Goal: Task Accomplishment & Management: Complete application form

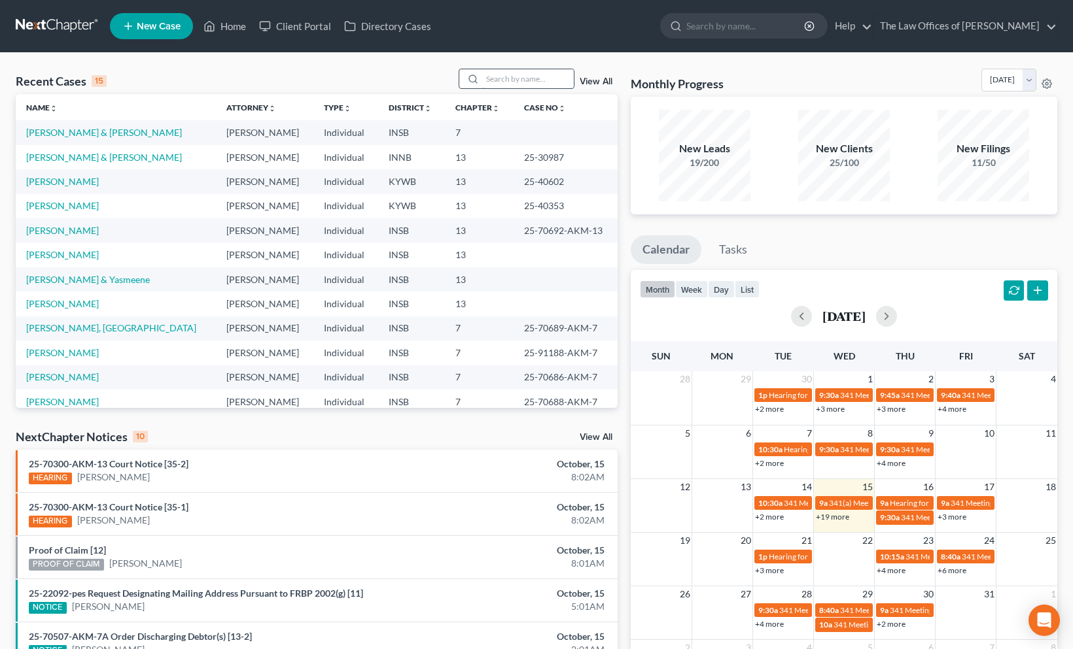
click at [491, 83] on input "search" at bounding box center [528, 78] width 92 height 19
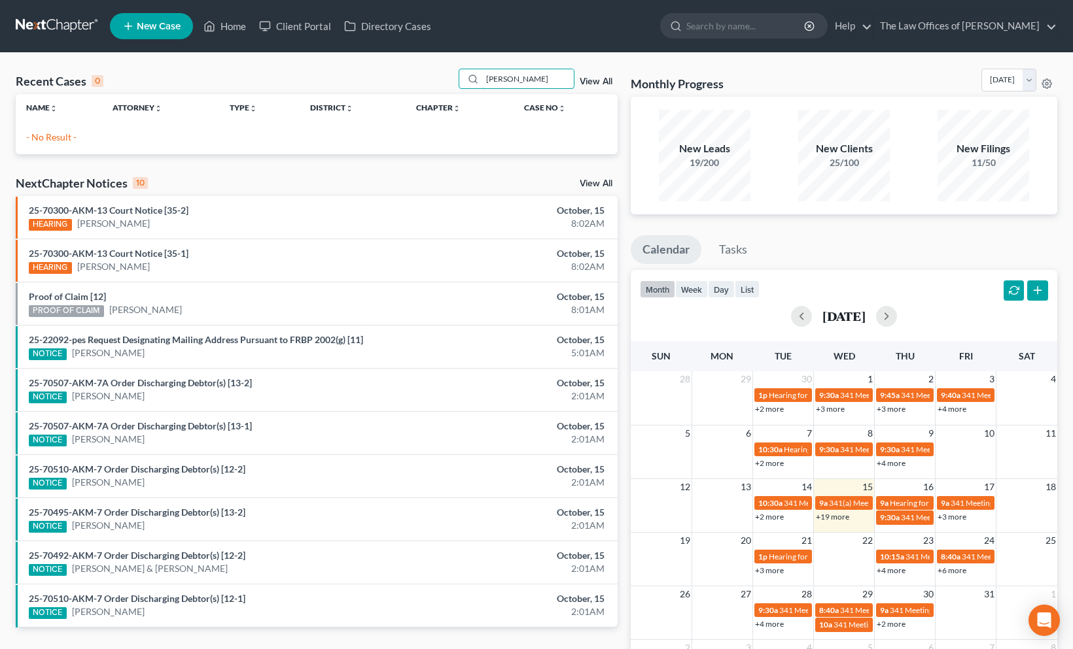
type input "[PERSON_NAME]"
click at [152, 33] on link "New Case" at bounding box center [151, 26] width 83 height 26
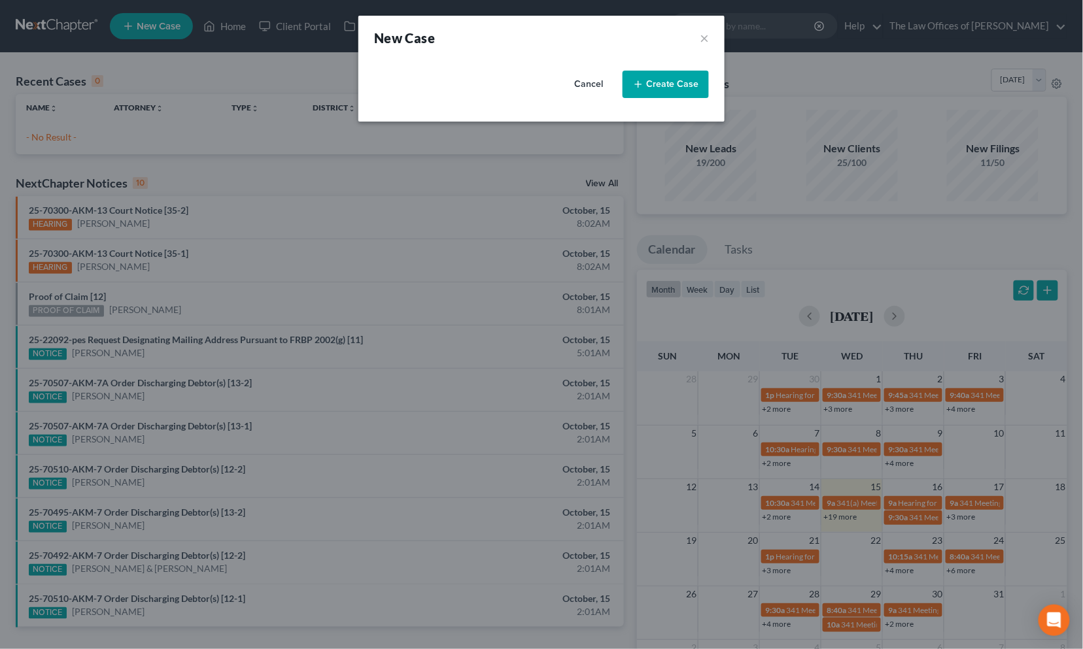
select select "28"
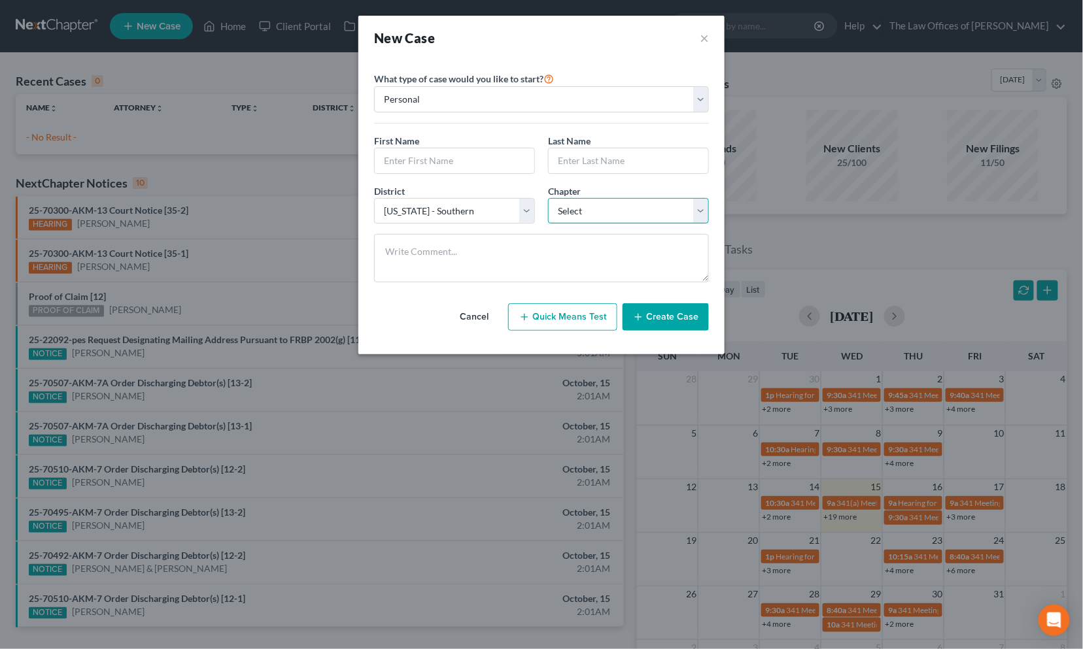
click at [583, 214] on select "Select 7 11 12 13" at bounding box center [628, 211] width 161 height 26
select select "3"
click at [548, 198] on select "Select 7 11 12 13" at bounding box center [628, 211] width 161 height 26
click at [445, 158] on input "text" at bounding box center [455, 160] width 160 height 25
type input "[PERSON_NAME]"
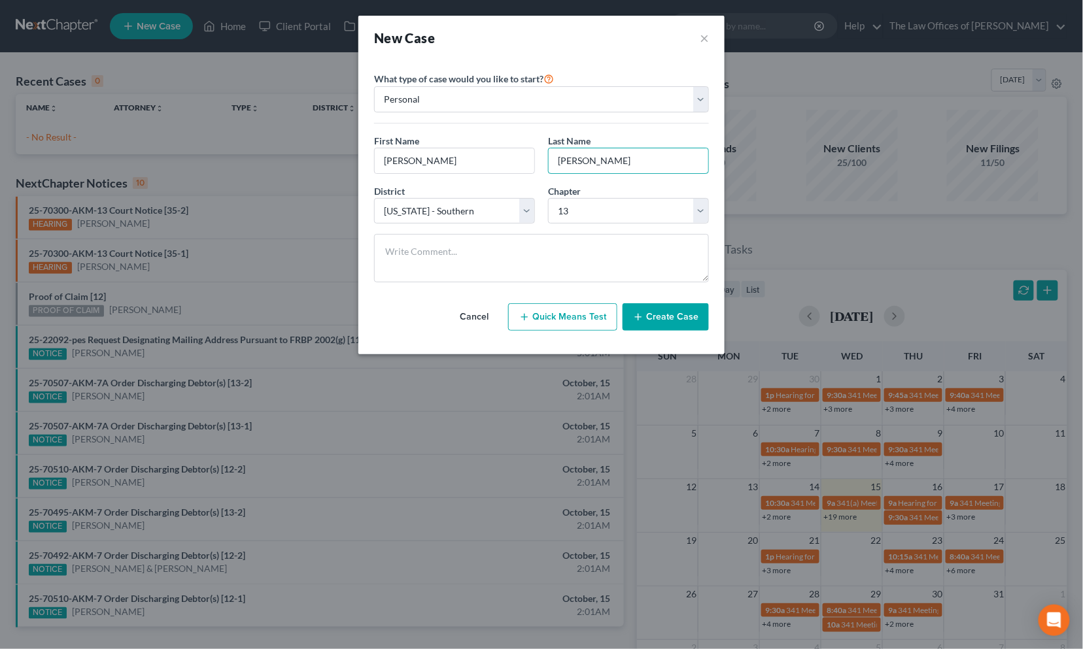
type input "[PERSON_NAME]"
click at [681, 309] on button "Create Case" at bounding box center [666, 316] width 86 height 27
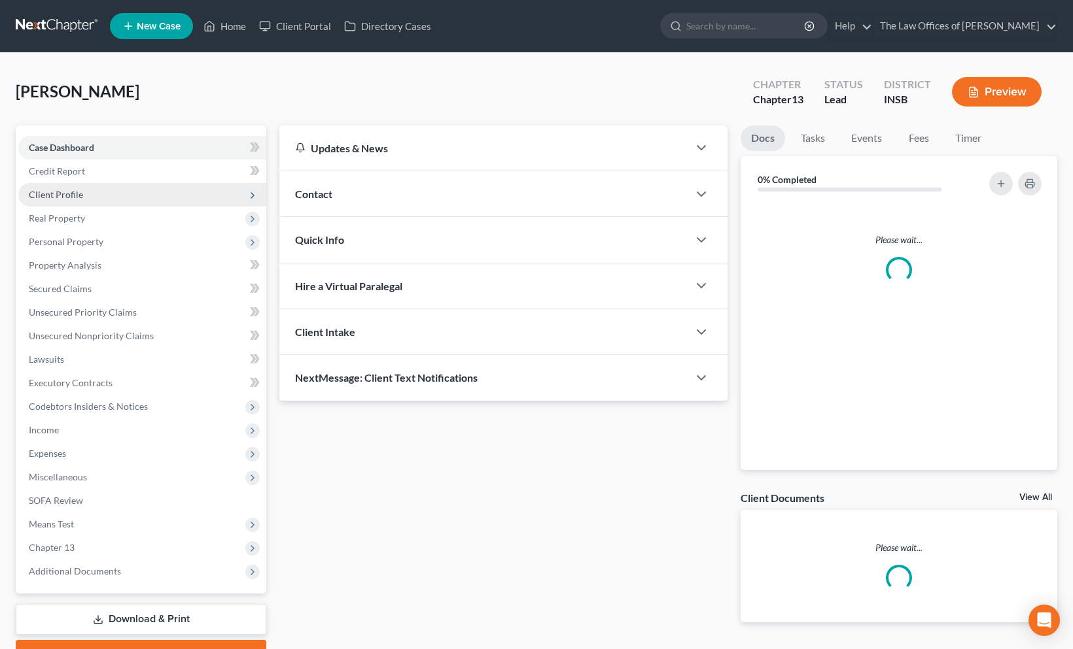
click at [123, 193] on span "Client Profile" at bounding box center [142, 195] width 248 height 24
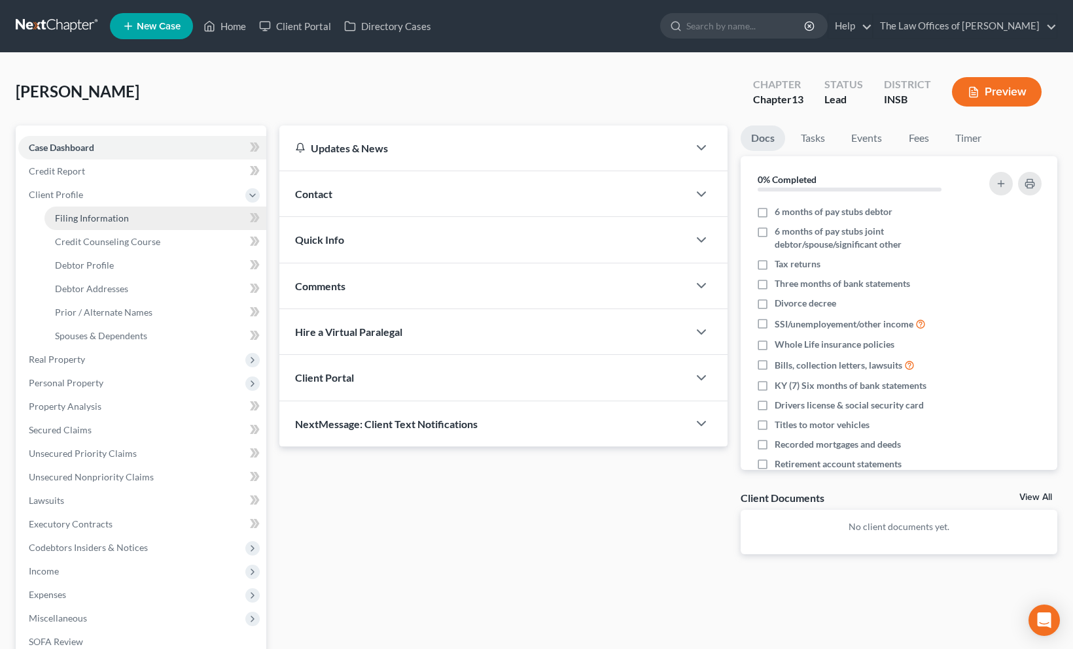
click at [125, 213] on span "Filing Information" at bounding box center [92, 218] width 74 height 11
select select "1"
select select "0"
select select "3"
select select "28"
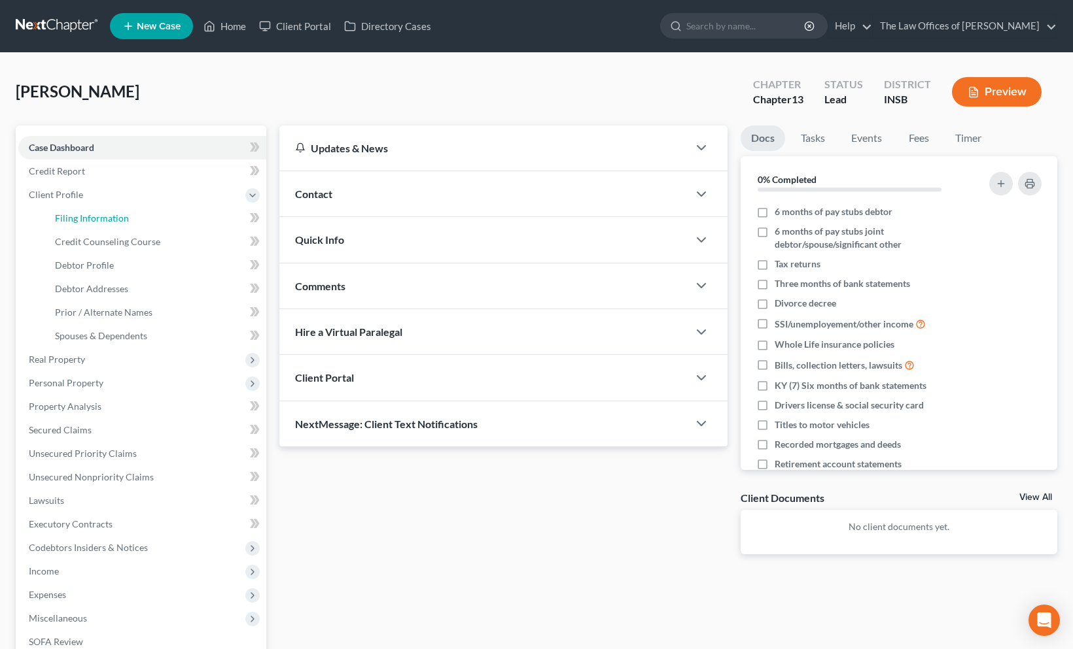
select select "15"
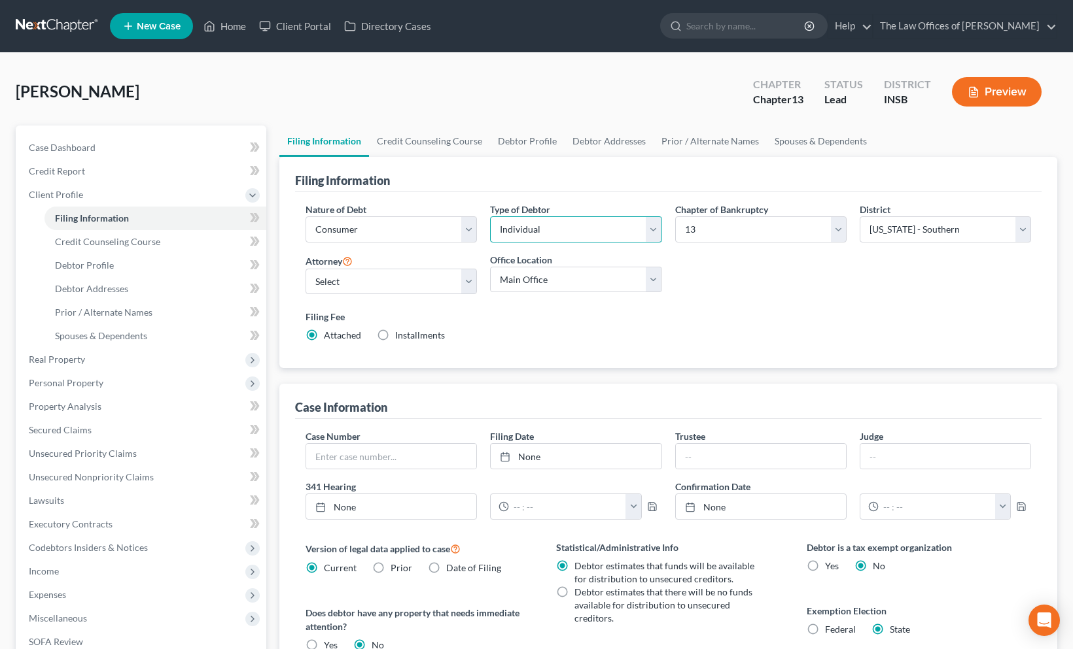
click at [597, 230] on select "Select Individual Joint" at bounding box center [575, 229] width 171 height 26
select select "1"
click at [490, 216] on select "Select Individual Joint" at bounding box center [575, 229] width 171 height 26
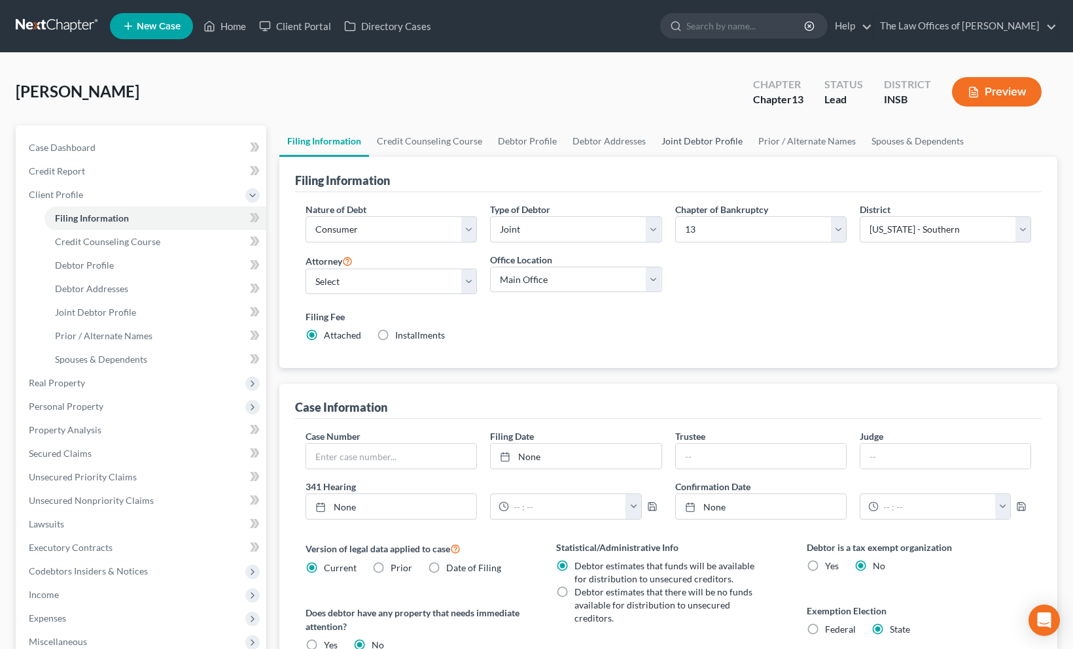
click at [736, 141] on link "Joint Debtor Profile" at bounding box center [701, 141] width 97 height 31
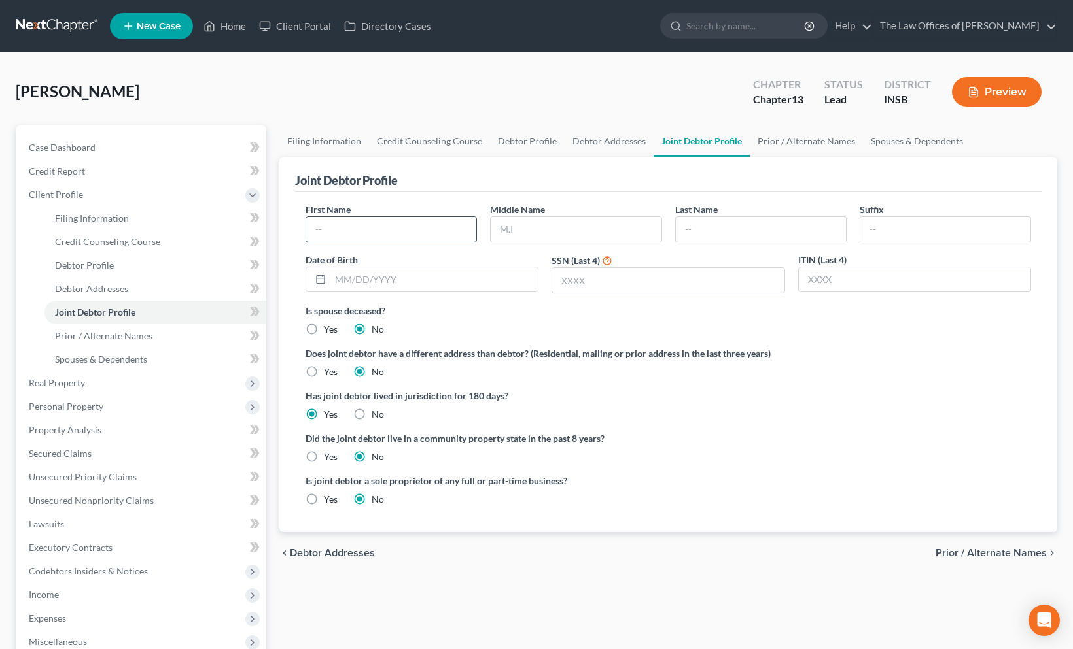
click at [377, 226] on input "text" at bounding box center [391, 229] width 170 height 25
type input "[PERSON_NAME]"
click at [513, 224] on input "text" at bounding box center [576, 229] width 170 height 25
type input "[PERSON_NAME]"
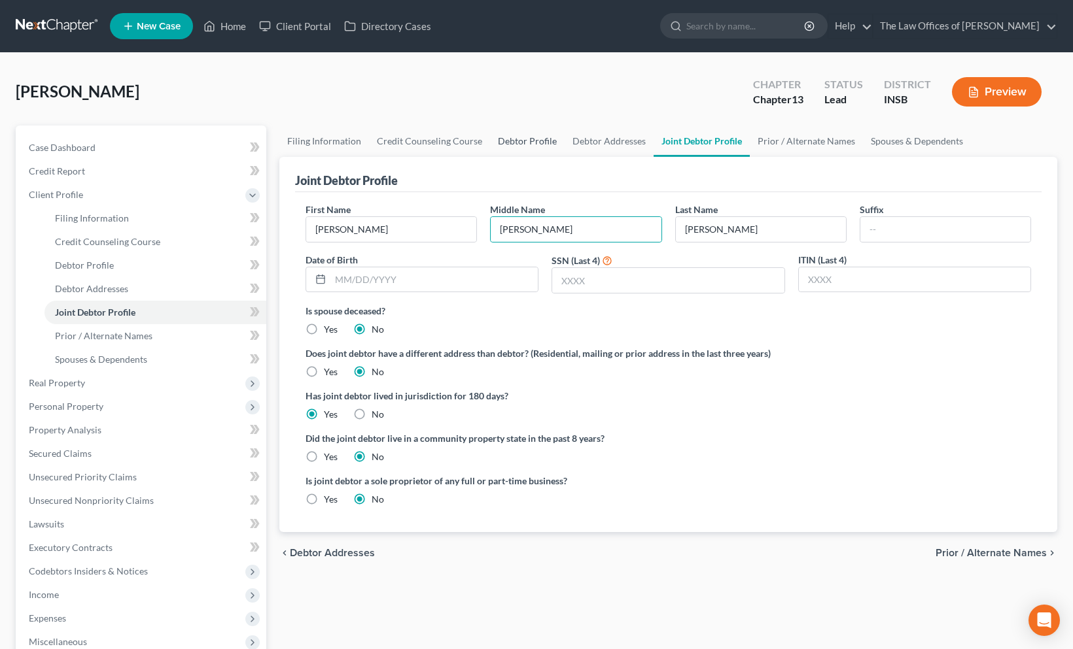
click at [511, 138] on link "Debtor Profile" at bounding box center [527, 141] width 75 height 31
select select "1"
select select "0"
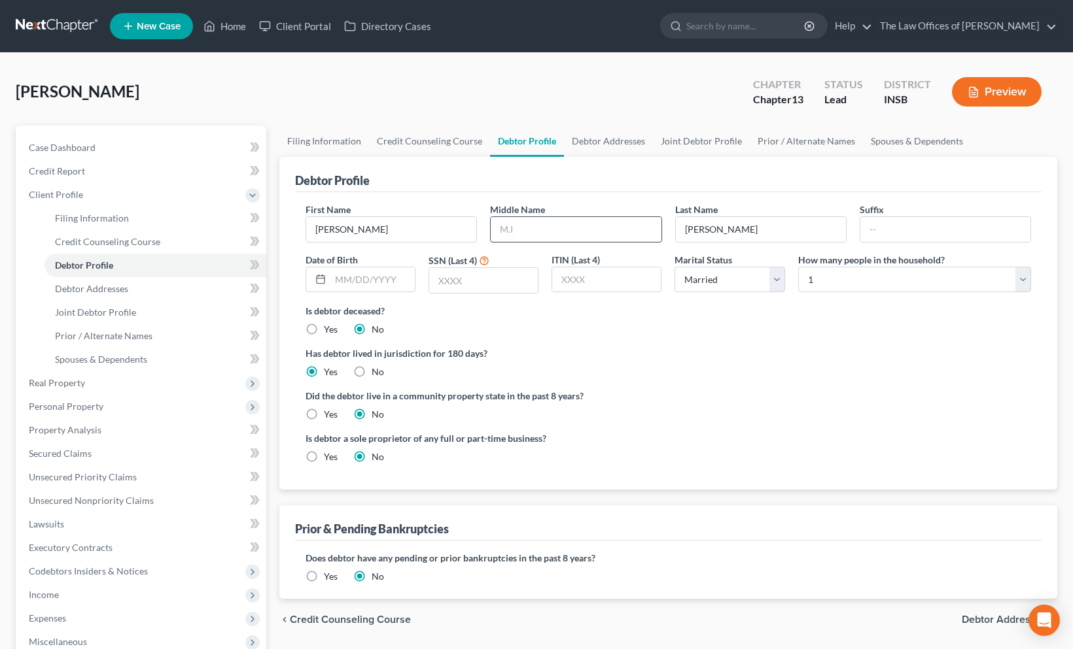
click at [533, 230] on input "text" at bounding box center [576, 229] width 170 height 25
type input "[PERSON_NAME]"
click at [377, 283] on input "text" at bounding box center [372, 280] width 84 height 25
type input "[DATE]"
click at [825, 343] on ng-include "First Name [PERSON_NAME] Middle Name [PERSON_NAME] Last Name [PERSON_NAME] Date…" at bounding box center [667, 338] width 725 height 271
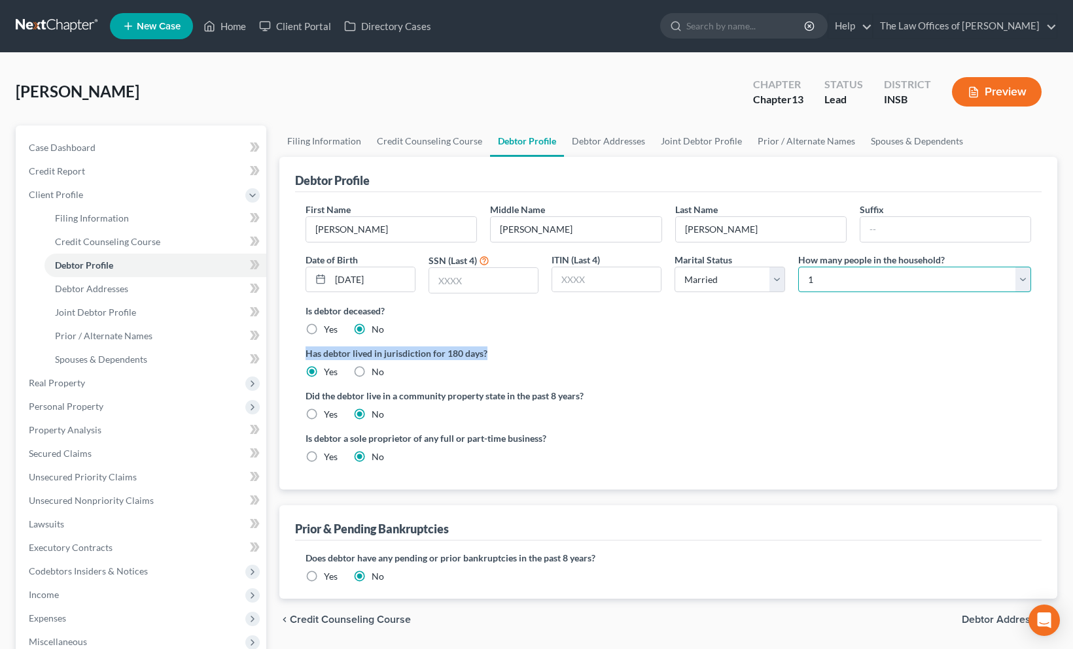
click at [852, 284] on select "Select 1 2 3 4 5 6 7 8 9 10 11 12 13 14 15 16 17 18 19 20" at bounding box center [914, 280] width 233 height 26
select select "1"
click at [798, 267] on select "Select 1 2 3 4 5 6 7 8 9 10 11 12 13 14 15 16 17 18 19 20" at bounding box center [914, 280] width 233 height 26
click at [646, 319] on div "Is debtor deceased? Yes No" at bounding box center [667, 320] width 725 height 32
drag, startPoint x: 674, startPoint y: 134, endPoint x: 670, endPoint y: 141, distance: 8.0
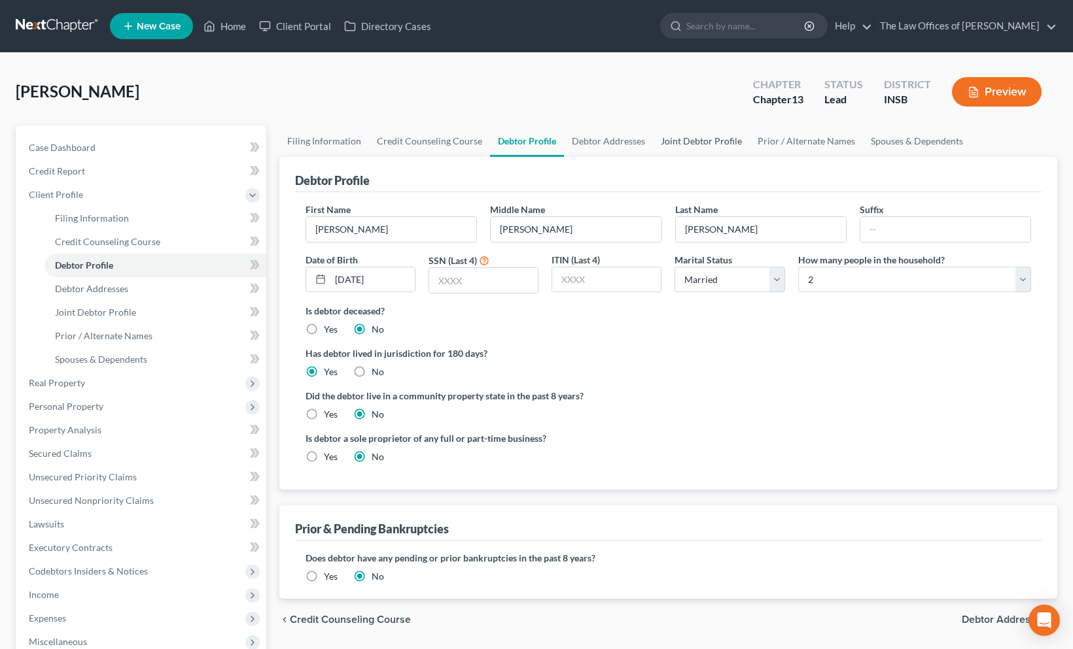
click at [674, 134] on link "Joint Debtor Profile" at bounding box center [701, 141] width 97 height 31
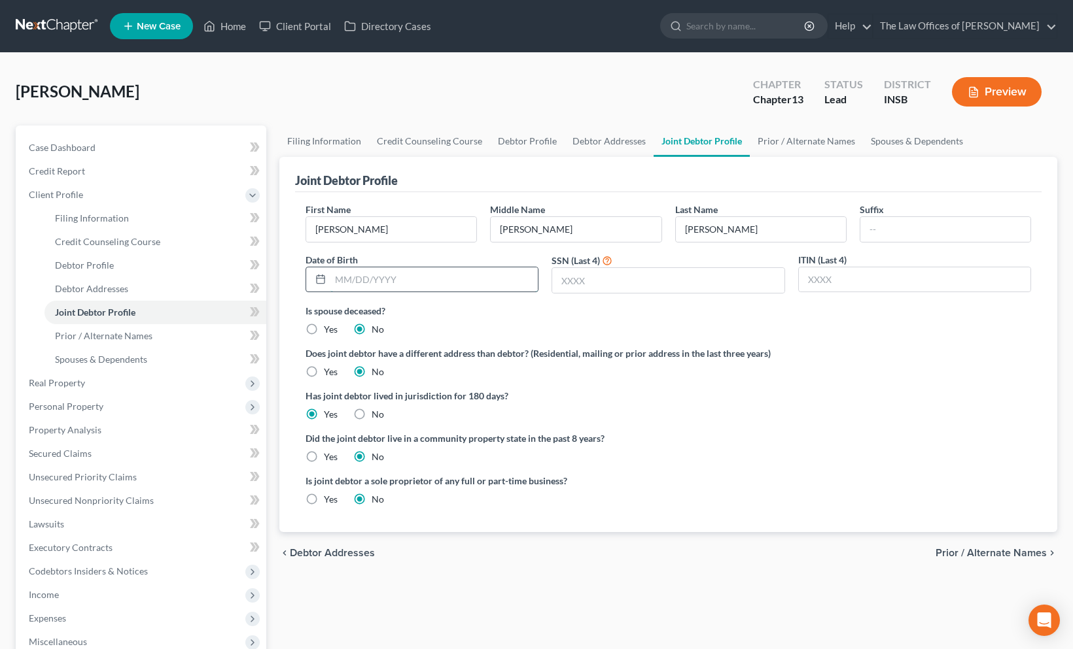
click at [452, 281] on input "text" at bounding box center [433, 280] width 207 height 25
type input "0"
type input "[DATE]"
click at [605, 144] on link "Debtor Addresses" at bounding box center [608, 141] width 89 height 31
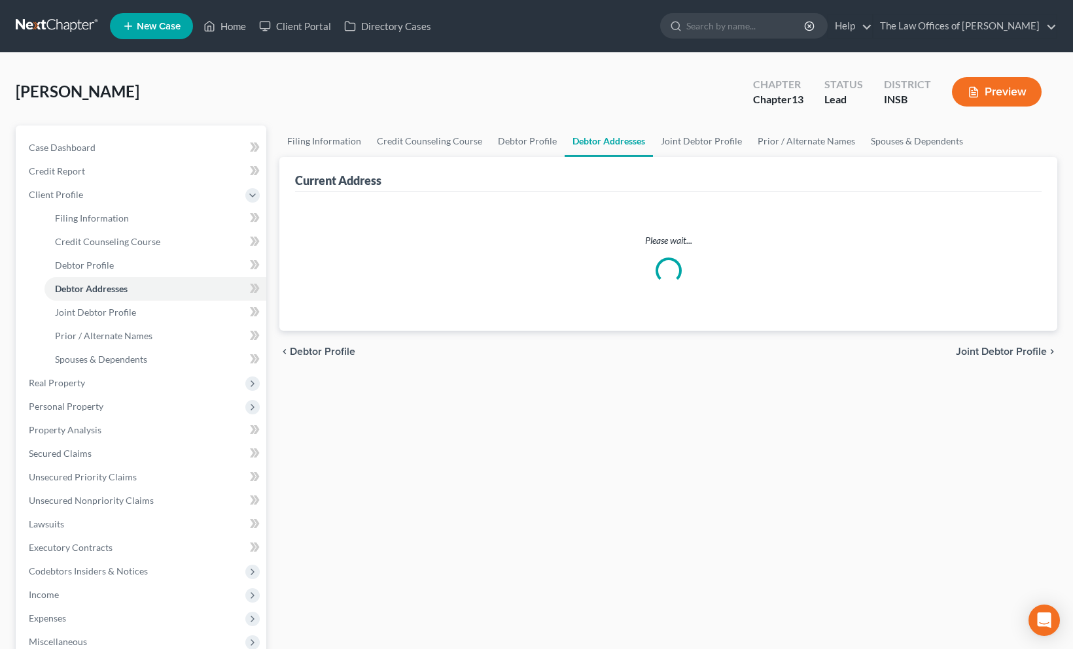
select select "0"
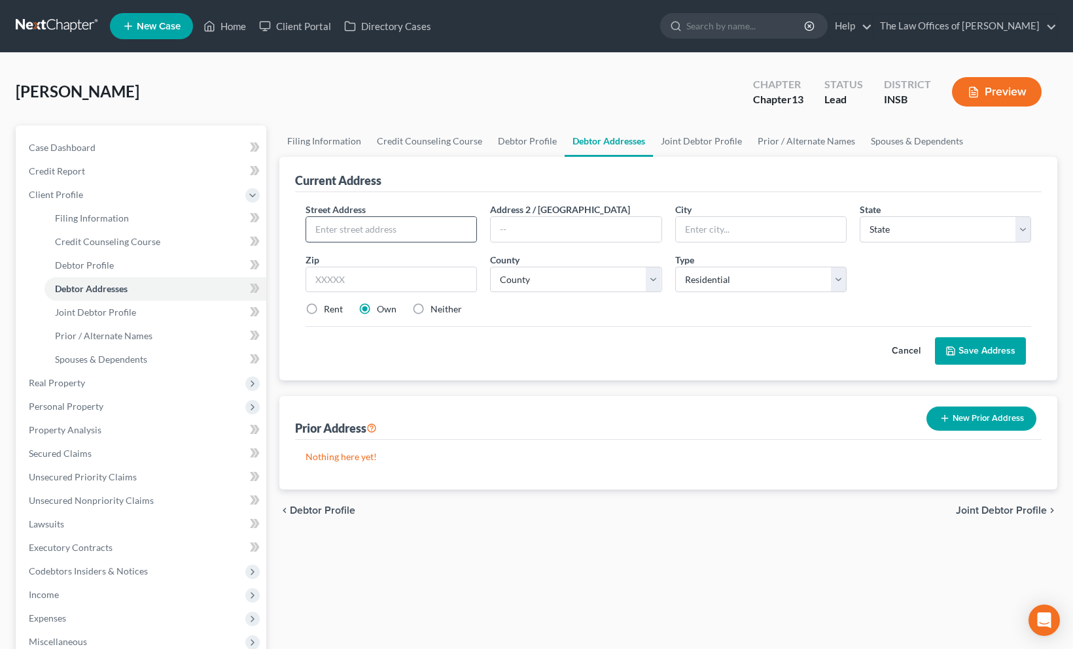
click at [406, 225] on input "text" at bounding box center [391, 229] width 170 height 25
click at [552, 547] on div "Filing Information Credit Counseling Course Debtor Profile Debtor Addresses Joi…" at bounding box center [668, 480] width 791 height 708
click at [364, 235] on input "text" at bounding box center [391, 229] width 170 height 25
type input "[STREET_ADDRESS]"
type input "Apt G"
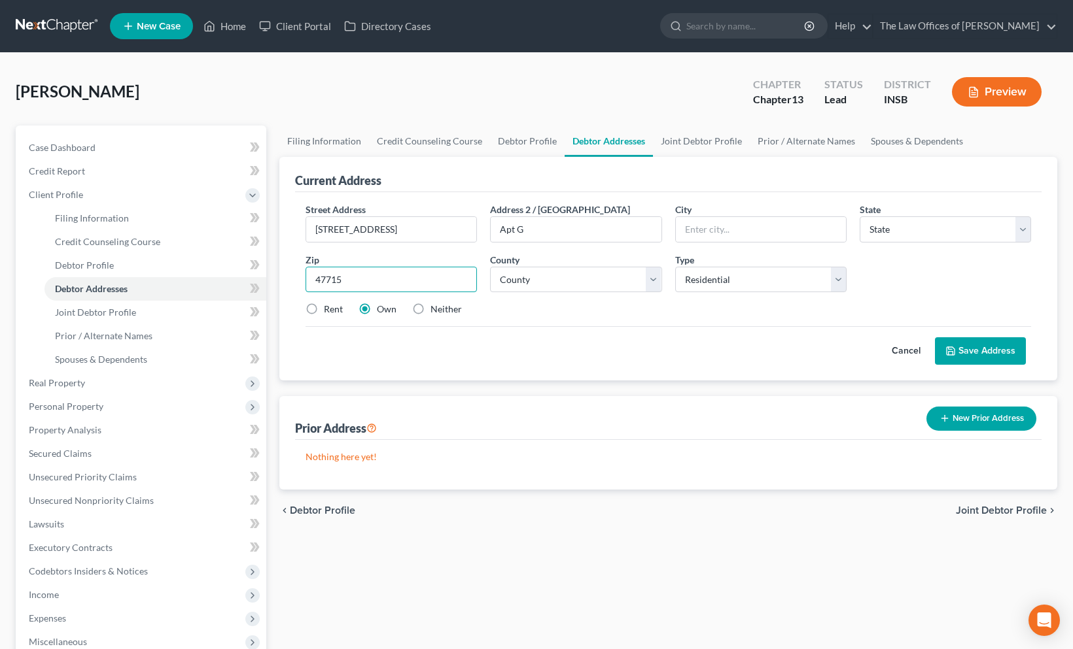
type input "47715"
click at [536, 360] on div "Cancel Save Address" at bounding box center [667, 345] width 725 height 39
type input "[GEOGRAPHIC_DATA]"
select select "15"
click at [530, 278] on select "County" at bounding box center [575, 280] width 171 height 26
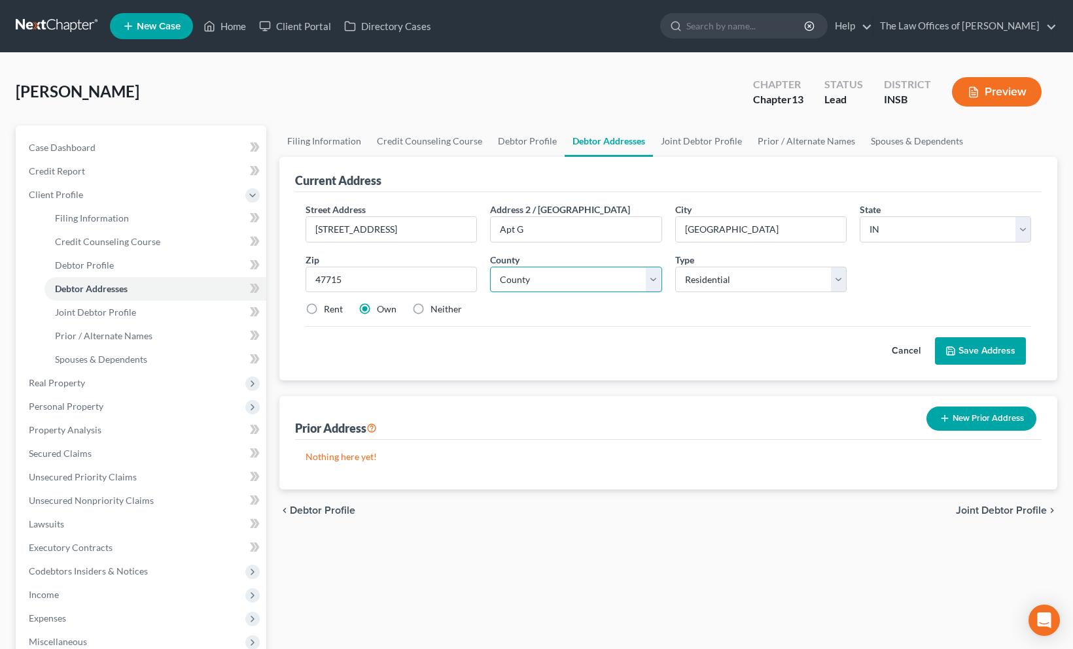
select select "81"
click at [490, 267] on select "County [GEOGRAPHIC_DATA] [GEOGRAPHIC_DATA] [GEOGRAPHIC_DATA] [GEOGRAPHIC_DATA] …" at bounding box center [575, 280] width 171 height 26
click at [324, 311] on label "Rent" at bounding box center [333, 309] width 19 height 13
click at [329, 311] on input "Rent" at bounding box center [333, 307] width 9 height 9
radio input "true"
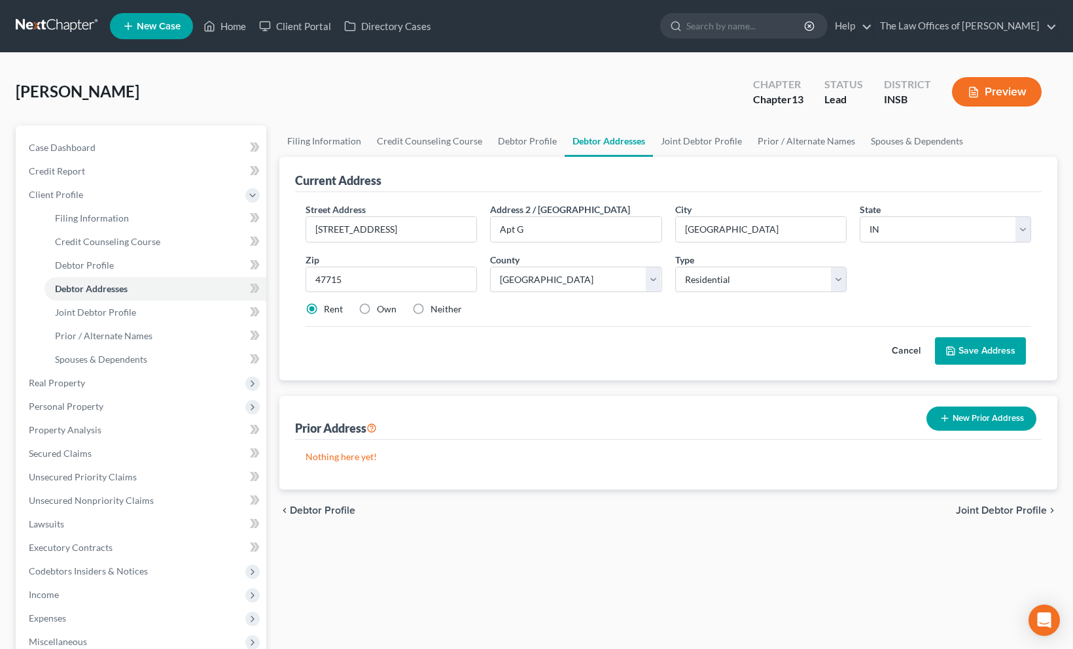
click at [623, 328] on div "Cancel Save Address" at bounding box center [667, 345] width 725 height 39
click at [965, 347] on button "Save Address" at bounding box center [980, 351] width 91 height 27
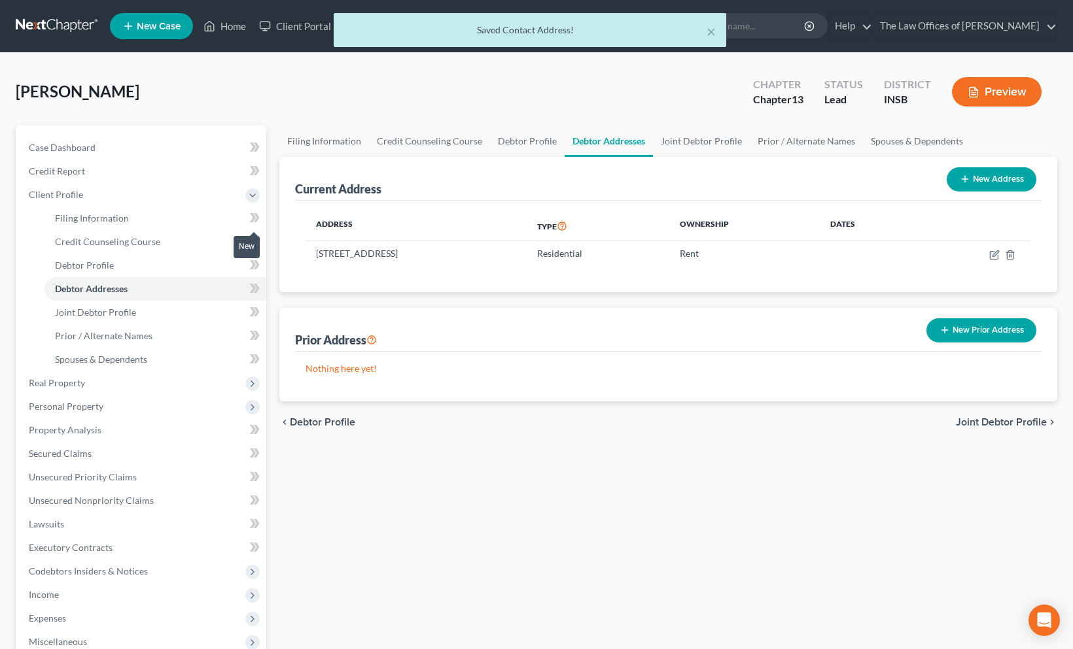
click at [254, 216] on icon at bounding box center [253, 217] width 6 height 9
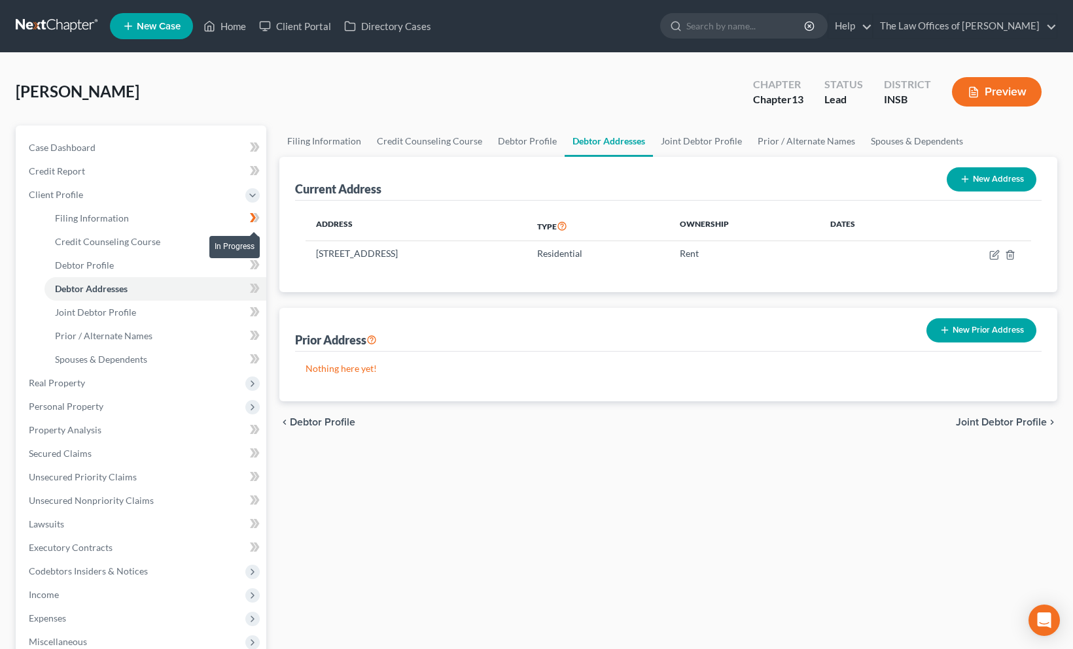
click at [254, 216] on icon at bounding box center [253, 217] width 6 height 9
click at [192, 243] on link "Credit Counseling Course" at bounding box center [155, 242] width 222 height 24
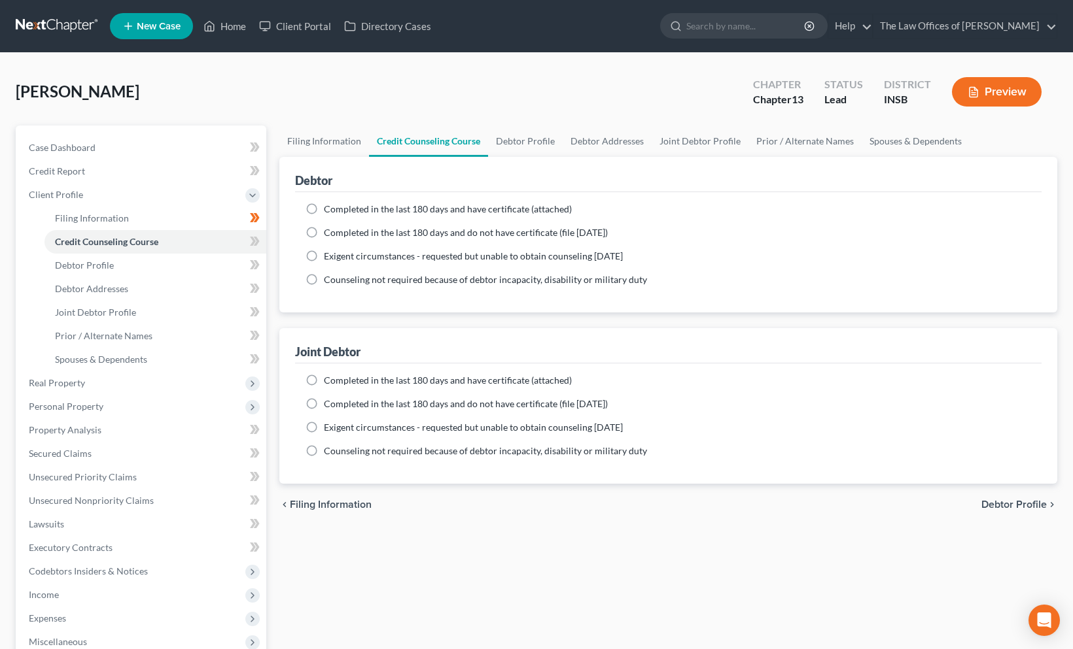
click at [324, 206] on label "Completed in the last 180 days and have certificate (attached)" at bounding box center [448, 209] width 248 height 13
click at [329, 206] on input "Completed in the last 180 days and have certificate (attached)" at bounding box center [333, 207] width 9 height 9
radio input "true"
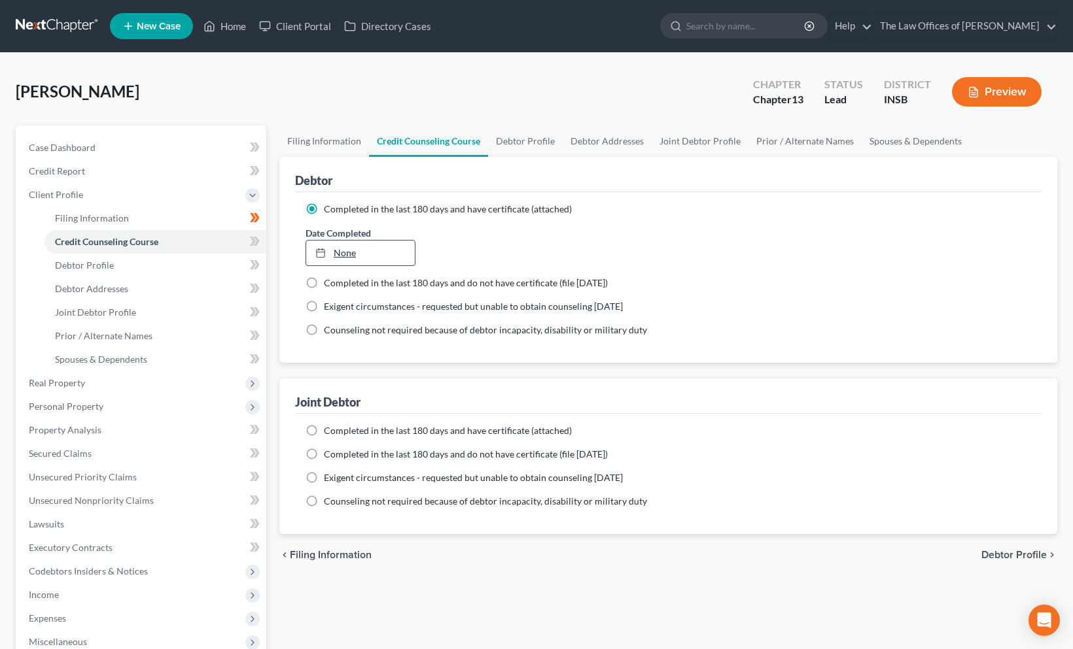
type input "[DATE]"
click at [352, 247] on link "[DATE]" at bounding box center [360, 253] width 109 height 25
click at [324, 433] on label "Completed in the last 180 days and have certificate (attached)" at bounding box center [448, 430] width 248 height 13
click at [329, 433] on input "Completed in the last 180 days and have certificate (attached)" at bounding box center [333, 428] width 9 height 9
radio input "true"
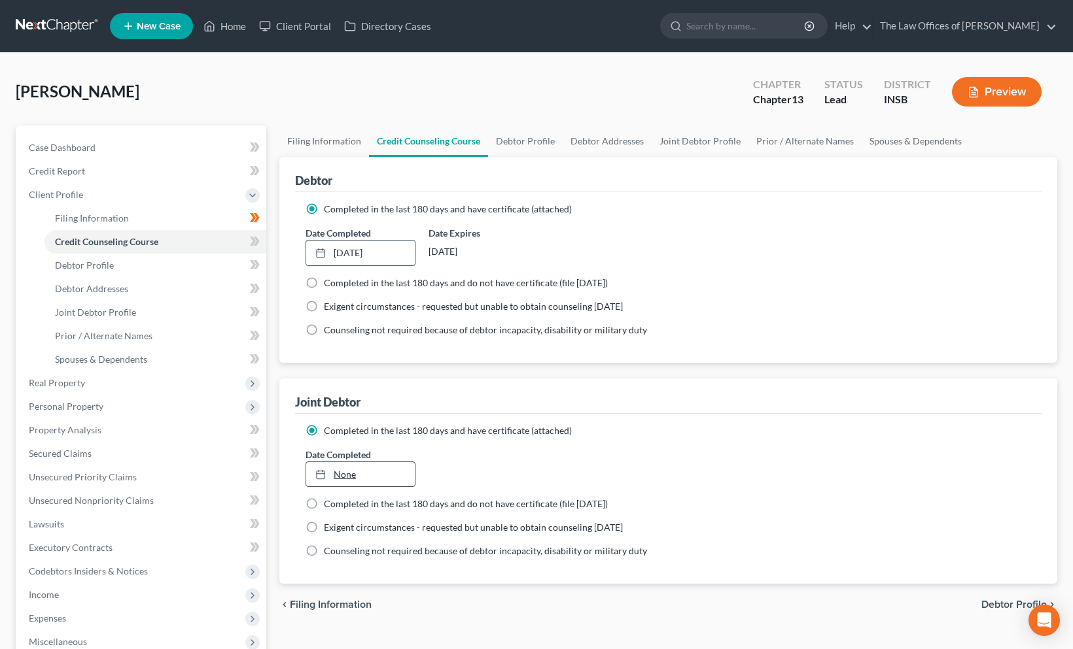
click at [352, 468] on link "None" at bounding box center [360, 474] width 109 height 25
click at [252, 241] on icon at bounding box center [253, 241] width 6 height 9
click at [220, 266] on link "Debtor Profile" at bounding box center [155, 266] width 222 height 24
select select "1"
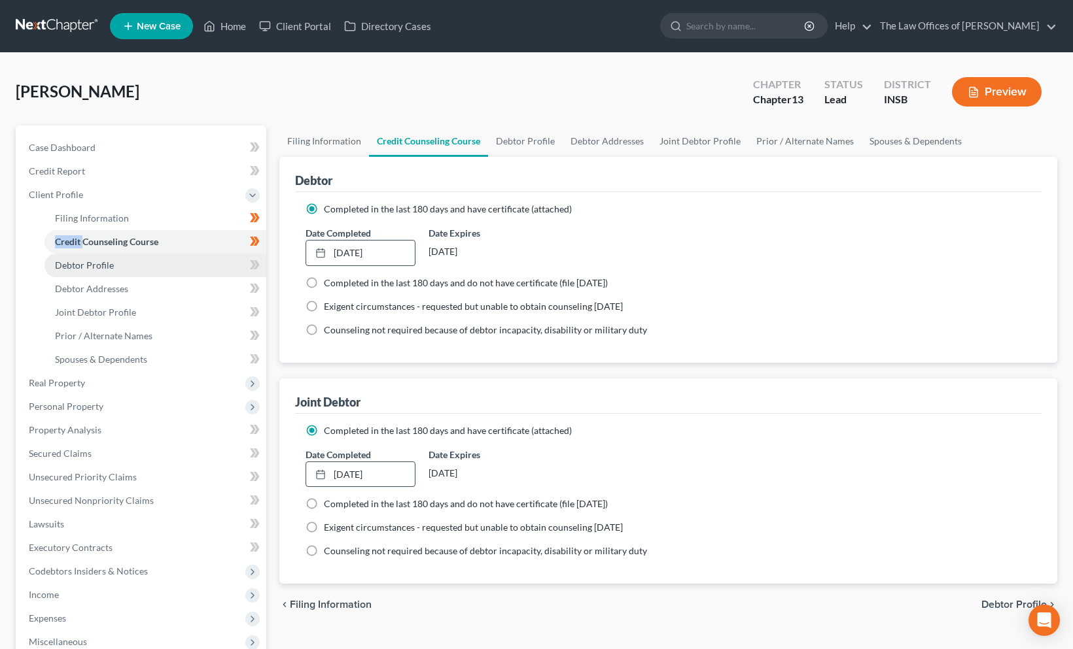
select select "1"
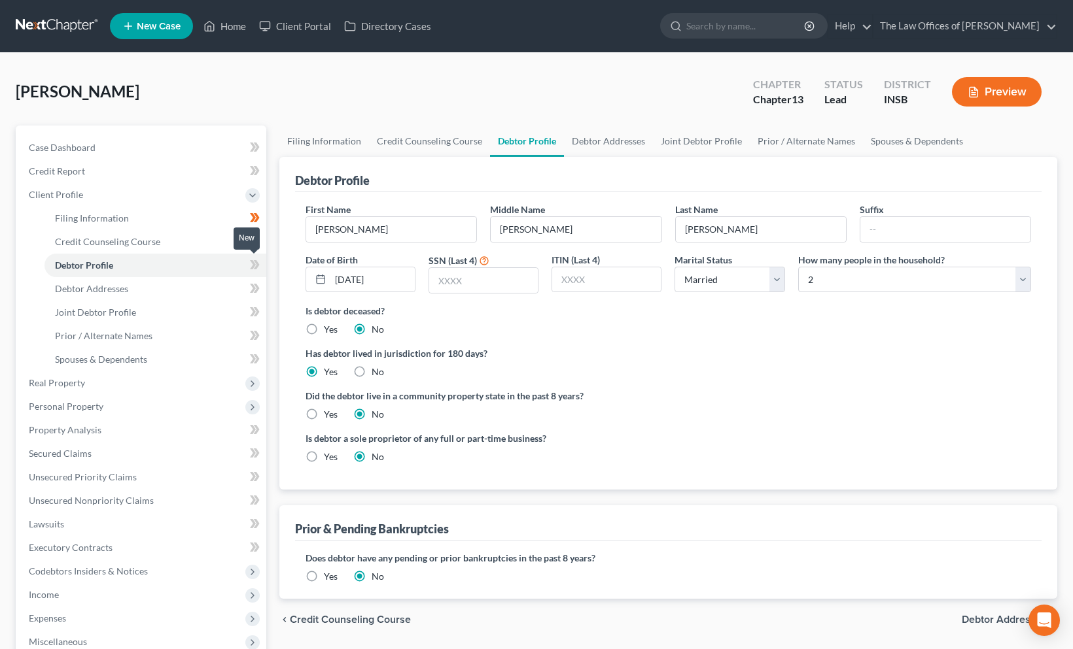
click at [255, 266] on icon at bounding box center [257, 264] width 6 height 9
click at [217, 285] on link "Debtor Addresses" at bounding box center [155, 289] width 222 height 24
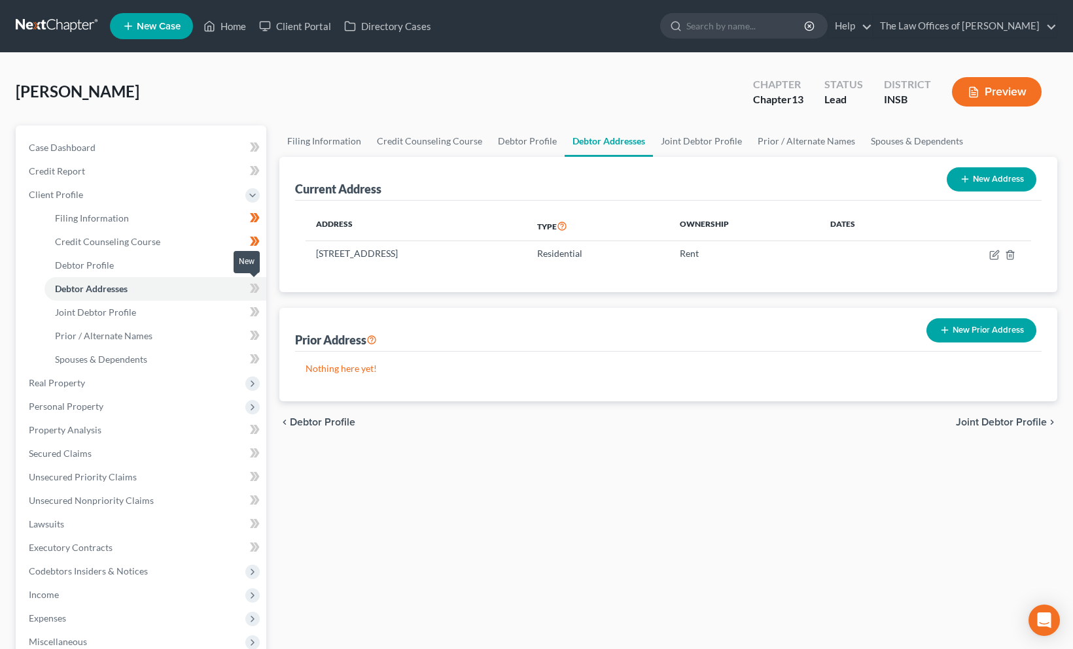
click at [253, 289] on icon at bounding box center [253, 288] width 6 height 9
click at [226, 312] on link "Joint Debtor Profile" at bounding box center [155, 313] width 222 height 24
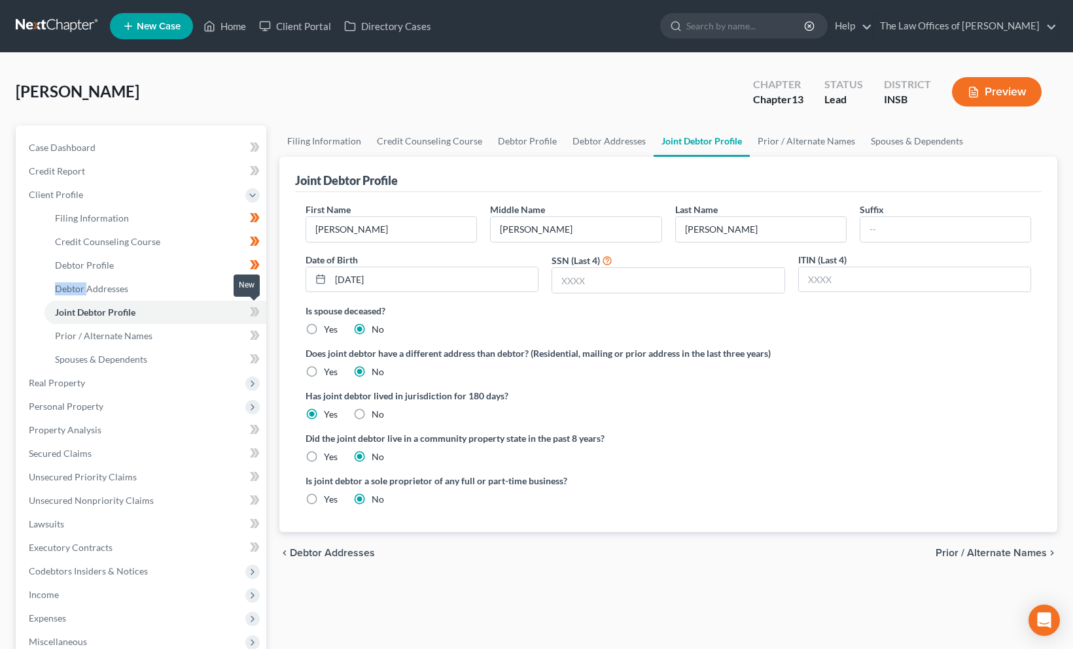
click at [252, 311] on icon at bounding box center [253, 311] width 6 height 9
click at [221, 329] on link "Prior / Alternate Names" at bounding box center [155, 336] width 222 height 24
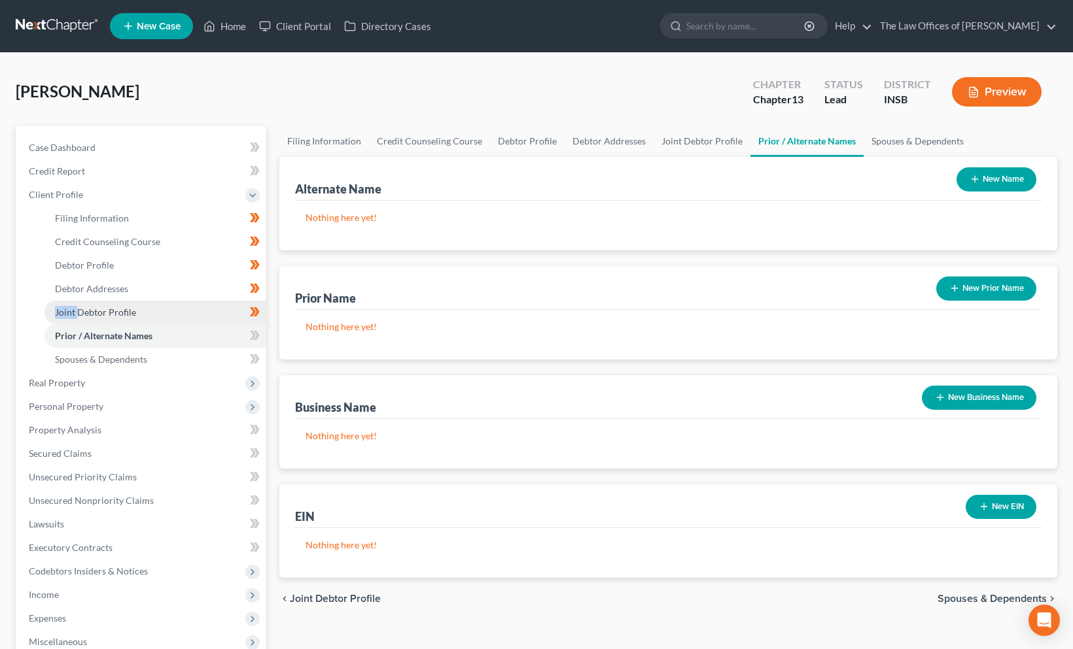
scroll to position [48, 0]
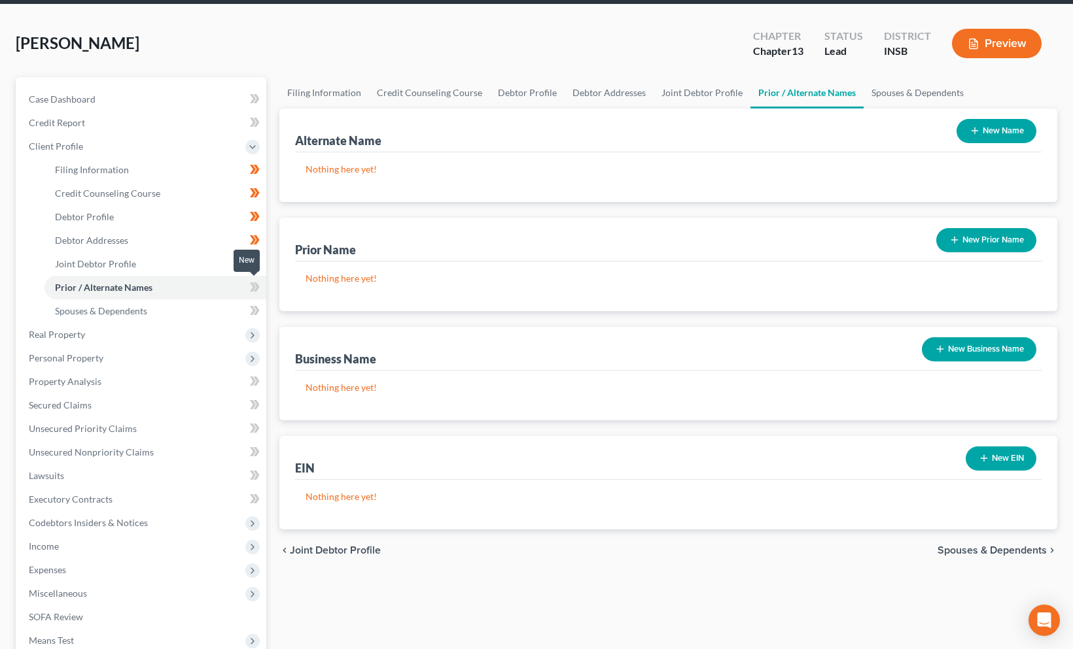
click at [256, 288] on icon at bounding box center [257, 287] width 6 height 9
click at [178, 311] on link "Spouses & Dependents" at bounding box center [155, 312] width 222 height 24
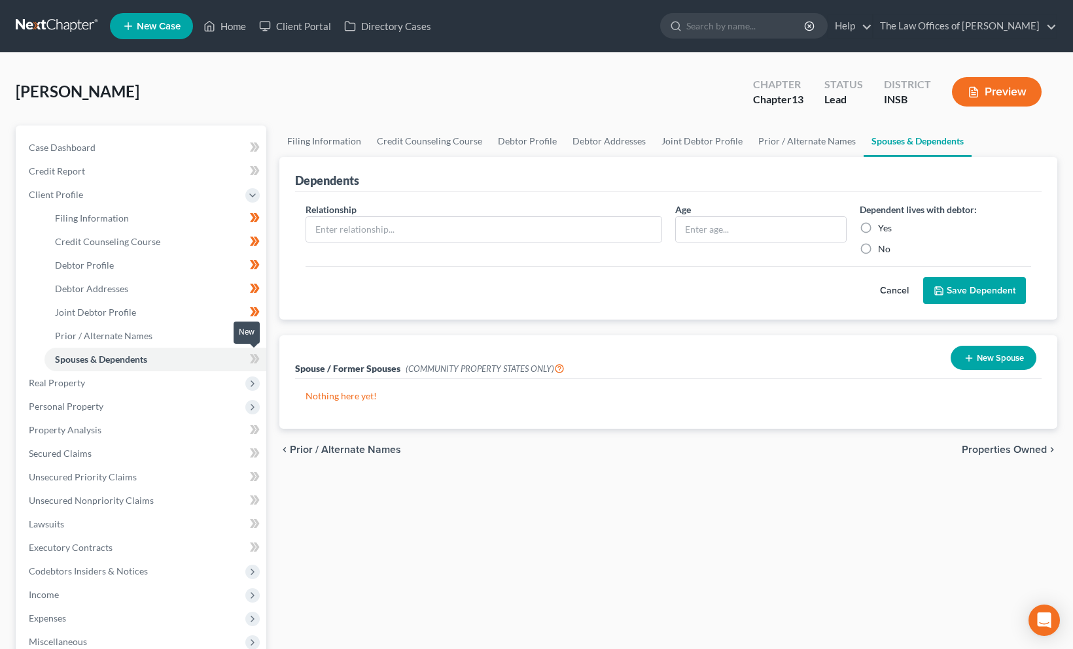
click at [253, 360] on icon at bounding box center [253, 359] width 6 height 9
click at [105, 387] on span "Real Property" at bounding box center [142, 384] width 248 height 24
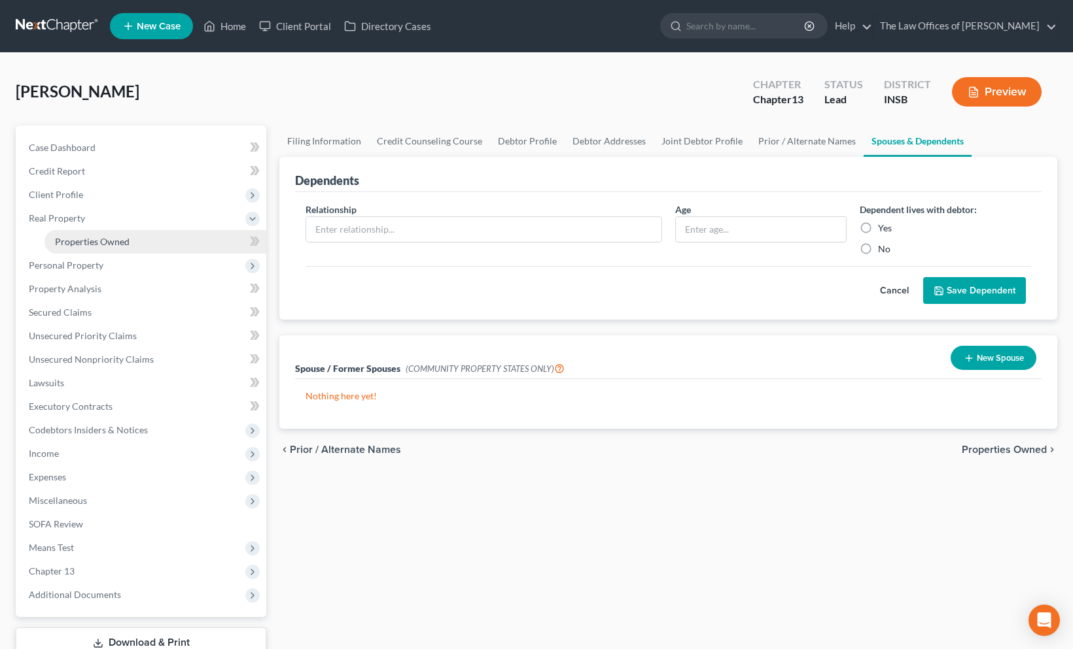
click at [105, 242] on span "Properties Owned" at bounding box center [92, 241] width 75 height 11
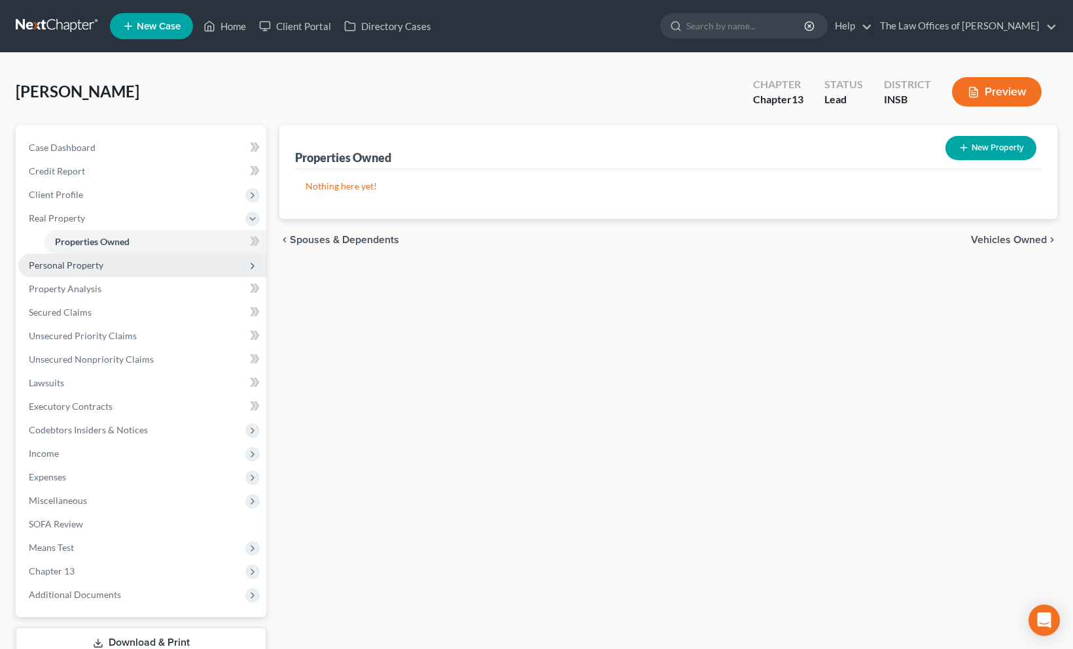
click at [133, 264] on span "Personal Property" at bounding box center [142, 266] width 248 height 24
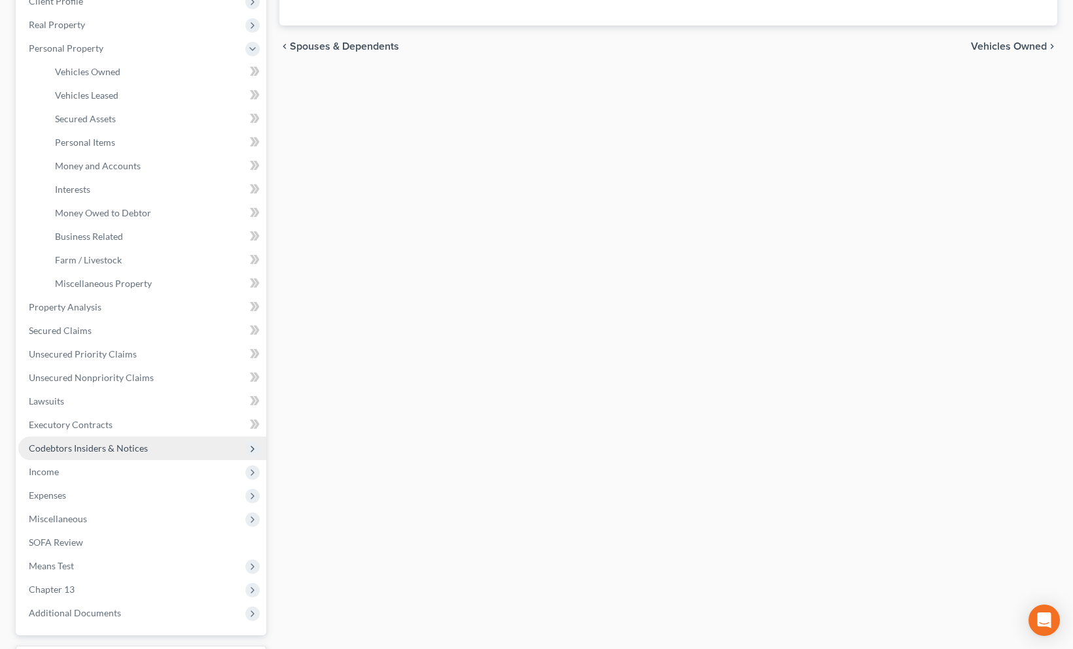
scroll to position [242, 0]
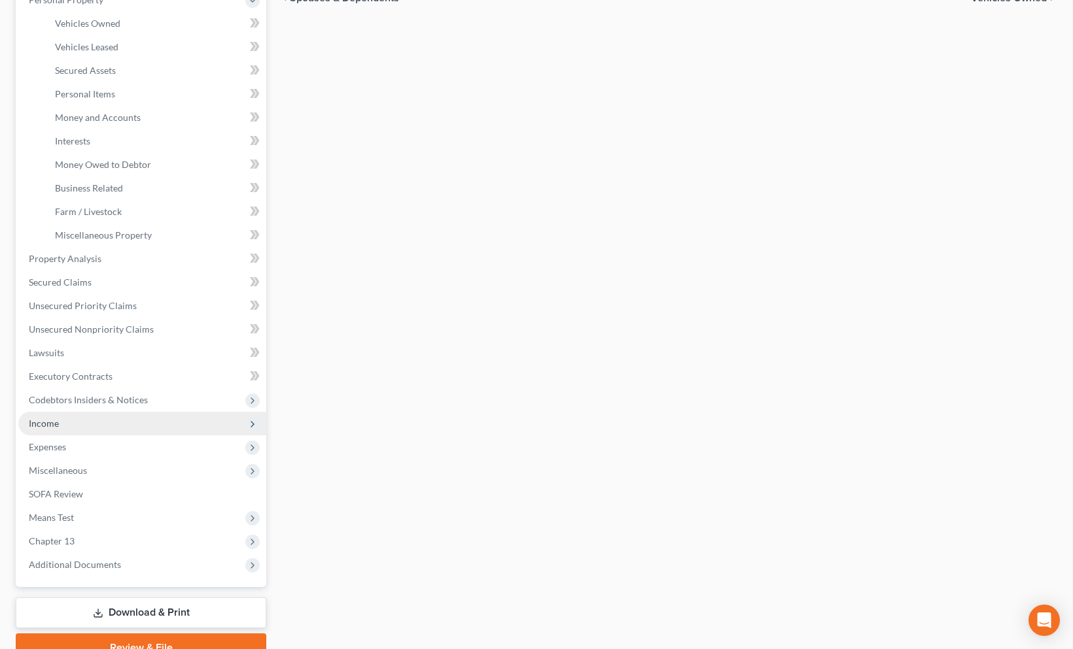
click at [78, 428] on span "Income" at bounding box center [142, 424] width 248 height 24
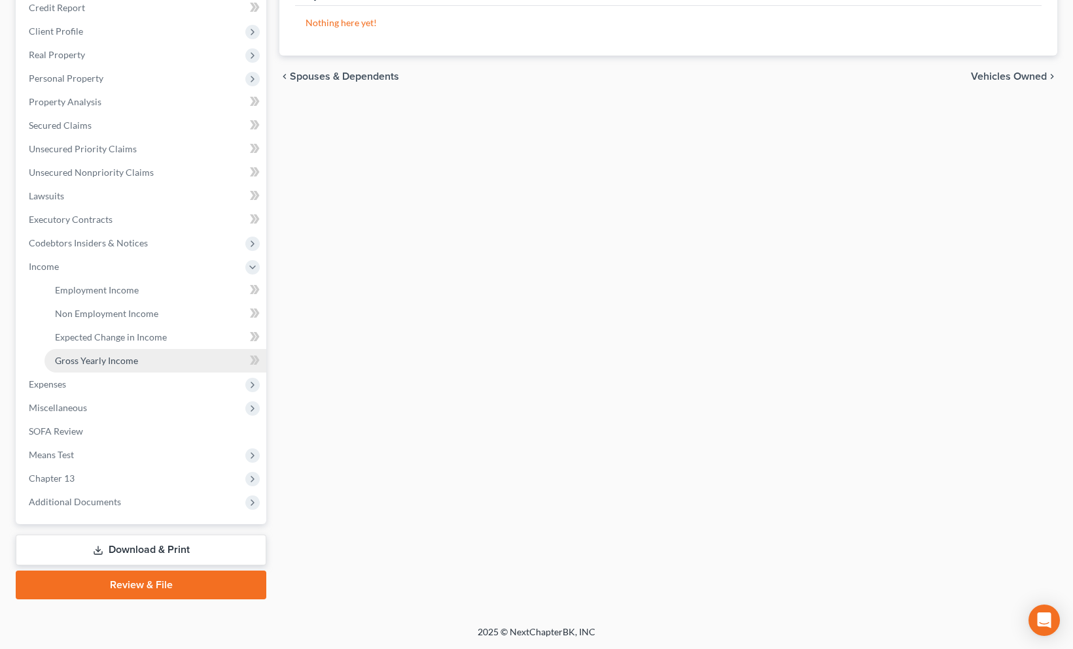
scroll to position [162, 0]
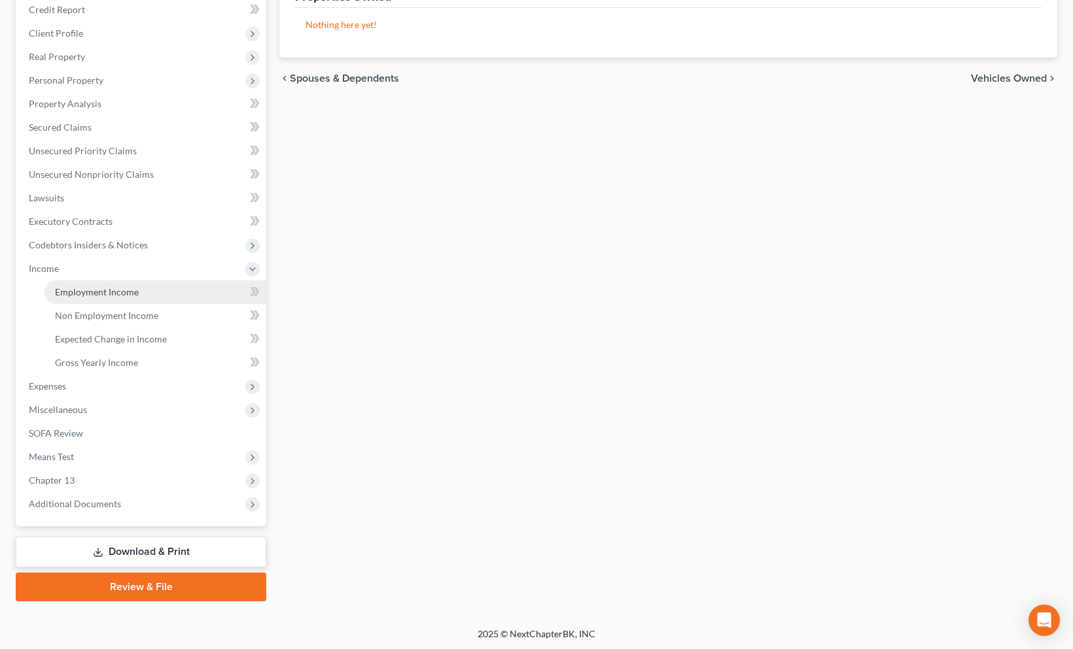
click at [103, 292] on span "Employment Income" at bounding box center [97, 291] width 84 height 11
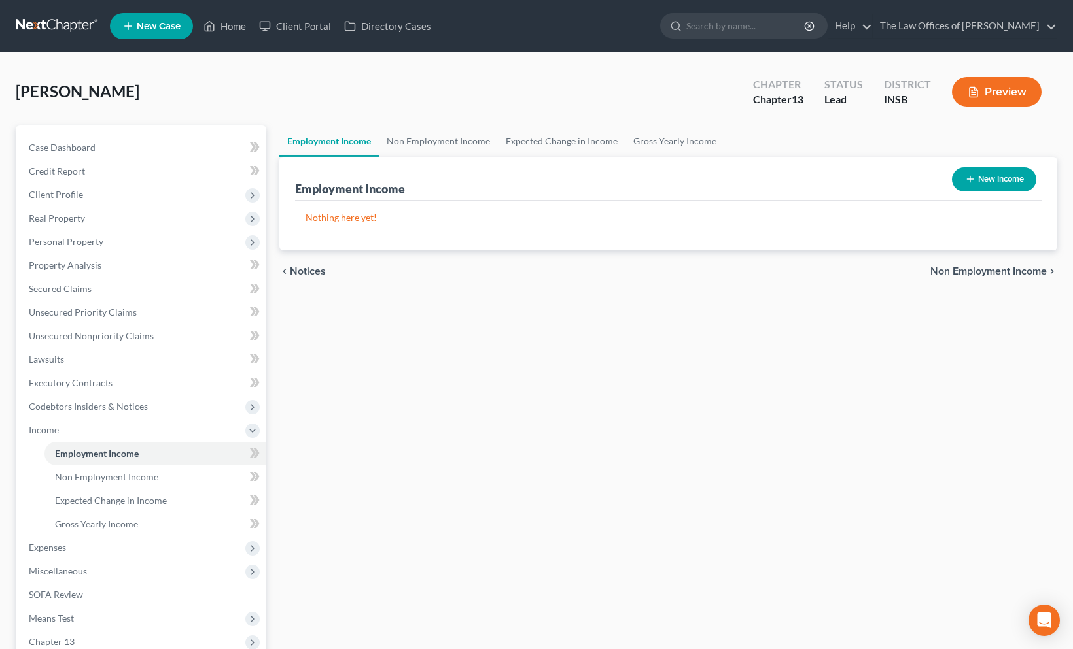
click at [615, 293] on div "Employment Income Non Employment Income Expected Change in Income Gross Yearly …" at bounding box center [668, 445] width 791 height 638
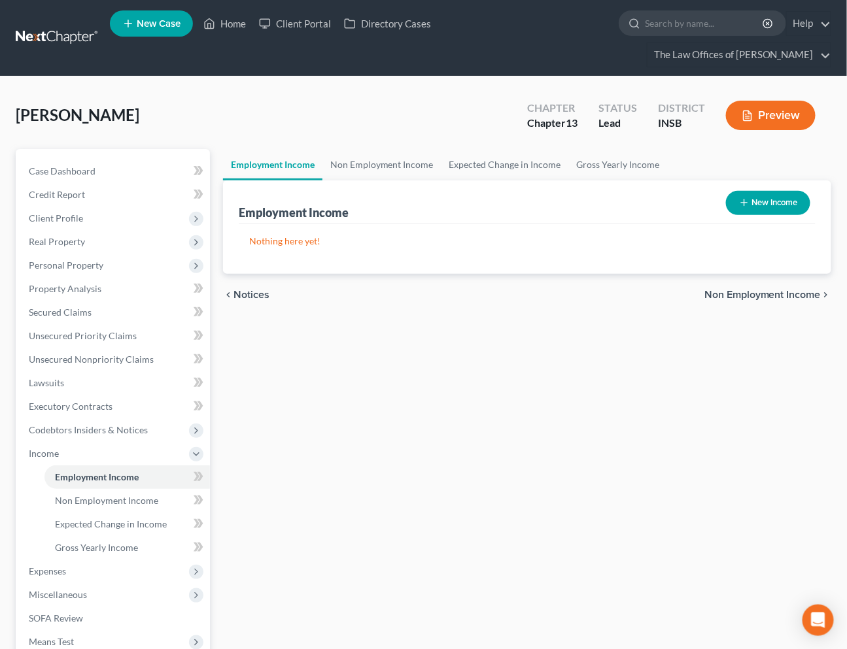
click at [541, 239] on div "Nothing here yet! Income Source Type For Current Monthly Income Sorting..." at bounding box center [527, 249] width 577 height 50
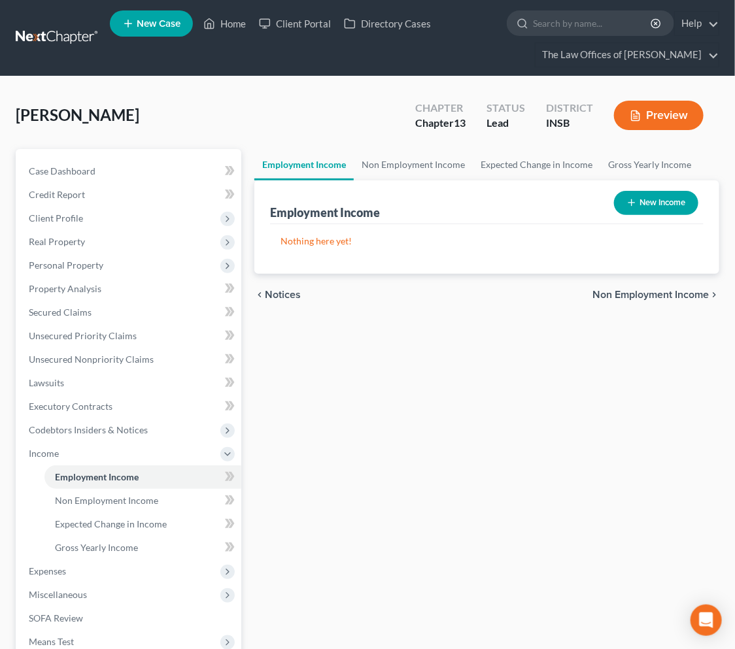
click at [655, 204] on button "New Income" at bounding box center [656, 203] width 84 height 24
select select "0"
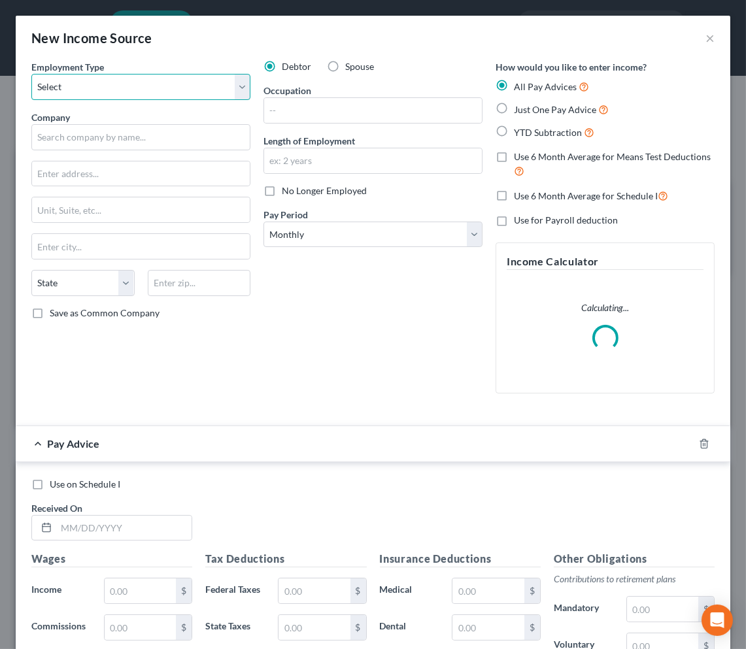
click at [152, 90] on select "Select Full or [DEMOGRAPHIC_DATA] Employment Self Employment" at bounding box center [140, 87] width 219 height 26
select select "0"
click at [31, 74] on select "Select Full or [DEMOGRAPHIC_DATA] Employment Self Employment" at bounding box center [140, 87] width 219 height 26
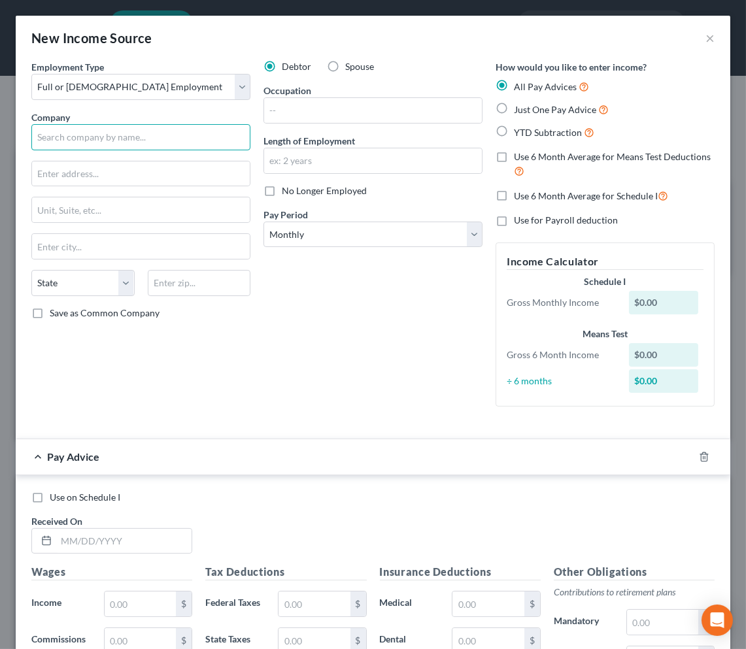
click at [111, 131] on input "text" at bounding box center [140, 137] width 219 height 26
click at [112, 138] on input "TouchPoint Su" at bounding box center [140, 137] width 219 height 26
type input "TouchPoint Support Services, LLC"
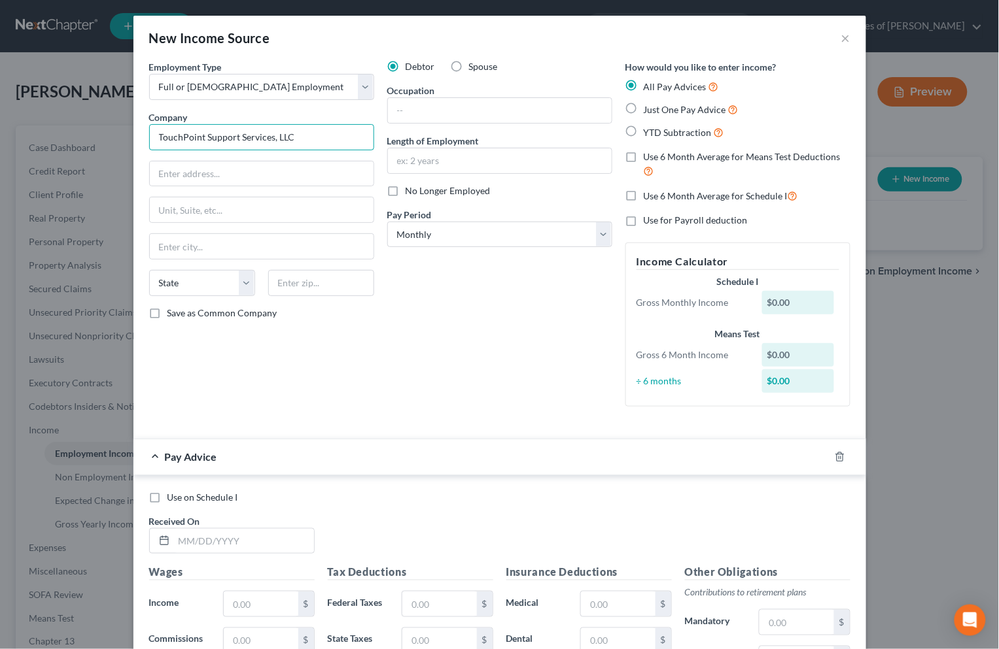
scroll to position [290, 0]
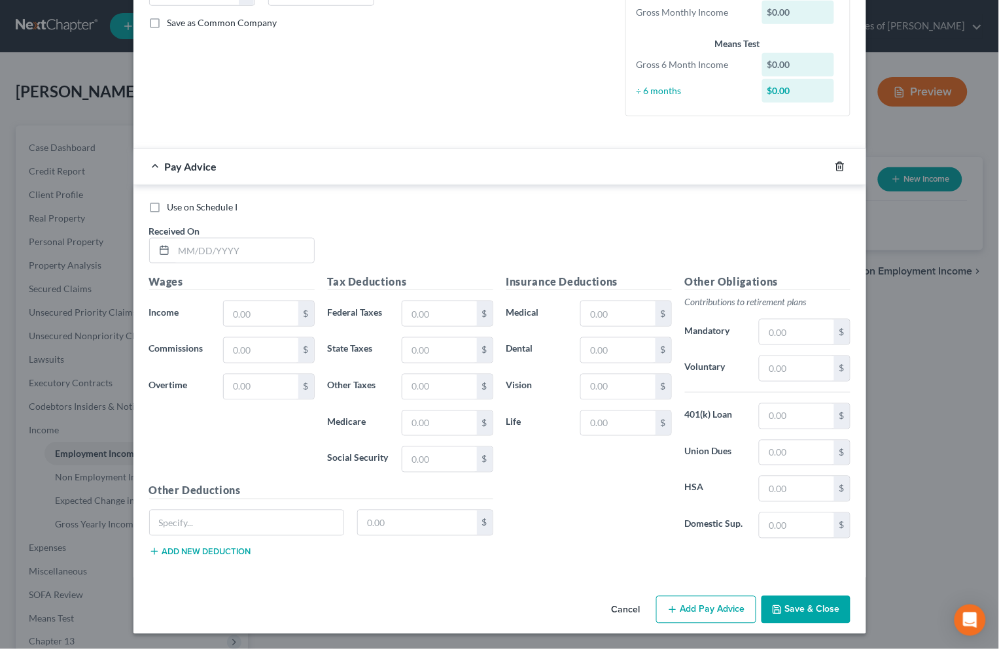
click at [835, 168] on icon "button" at bounding box center [840, 167] width 10 height 10
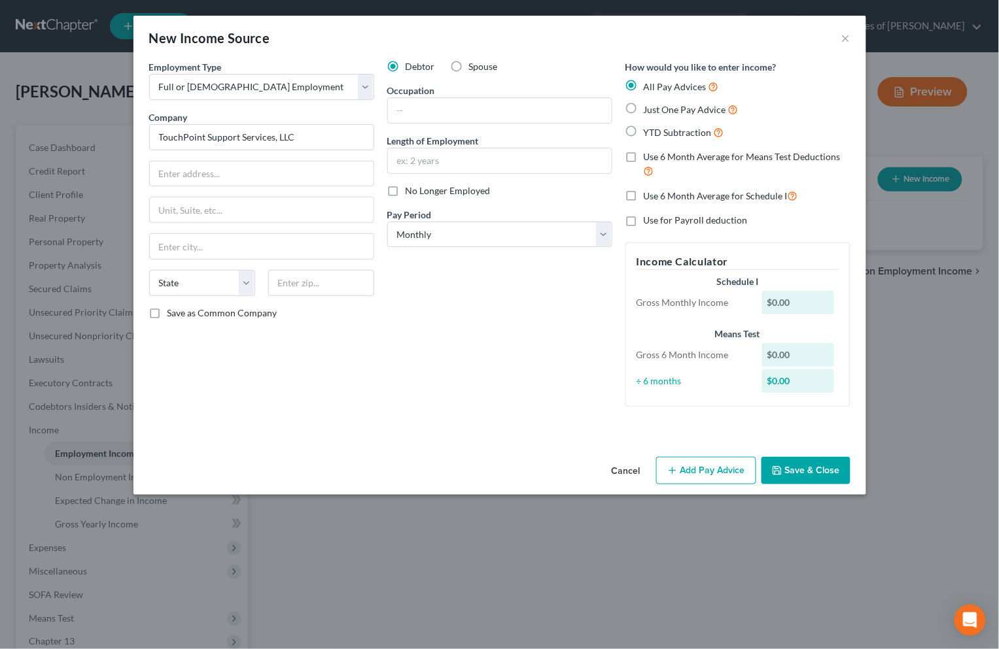
scroll to position [0, 0]
click at [803, 463] on button "Save & Close" at bounding box center [805, 470] width 89 height 27
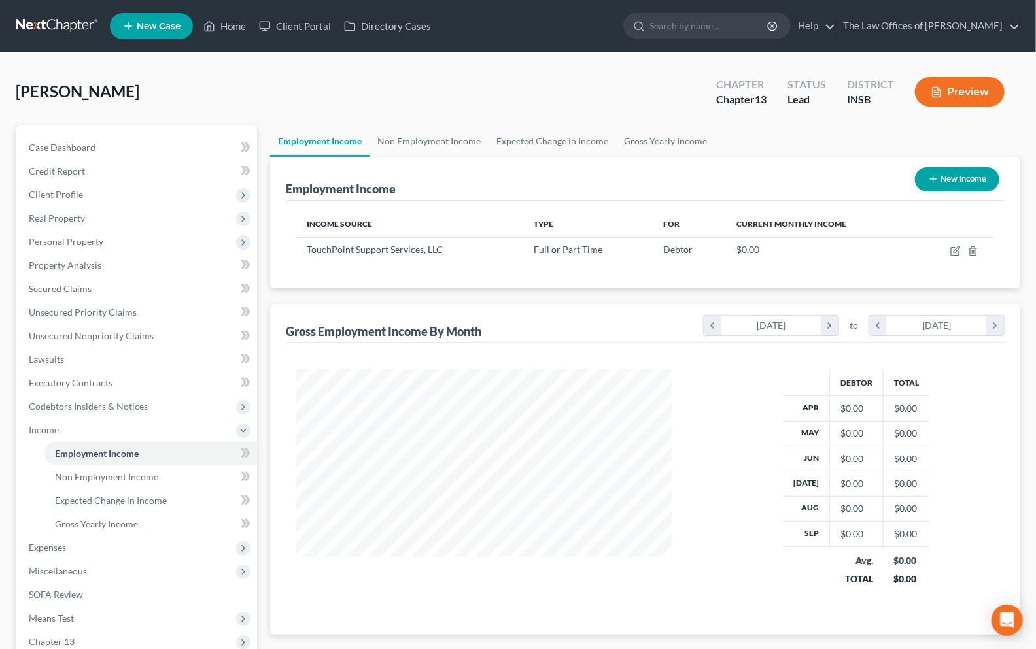
scroll to position [234, 423]
